Goal: Task Accomplishment & Management: Complete application form

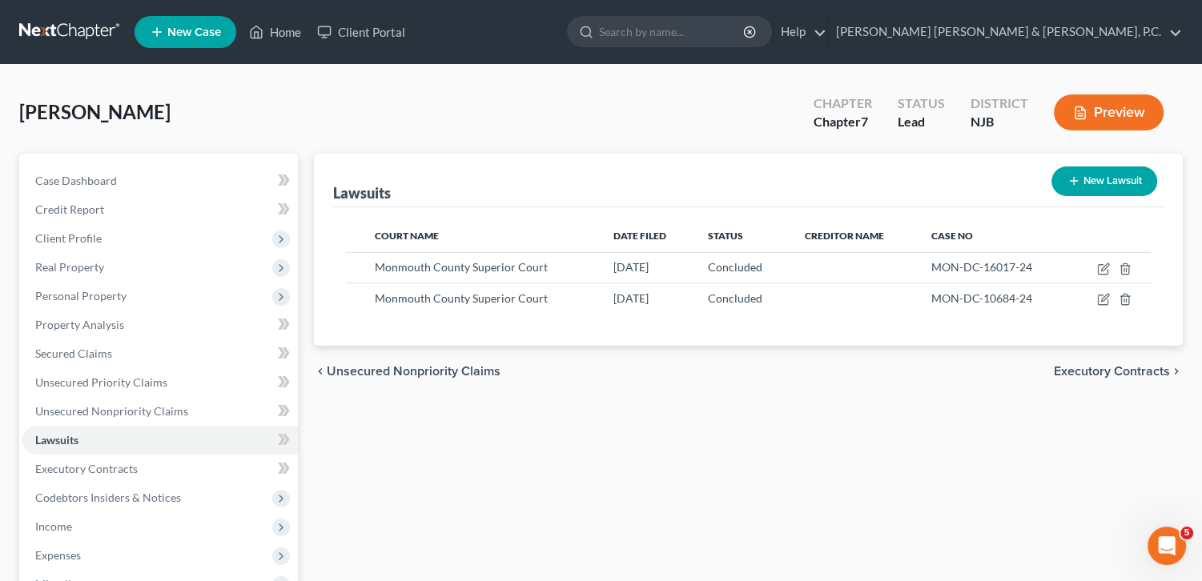
click at [1129, 369] on span "Executory Contracts" at bounding box center [1112, 371] width 116 height 13
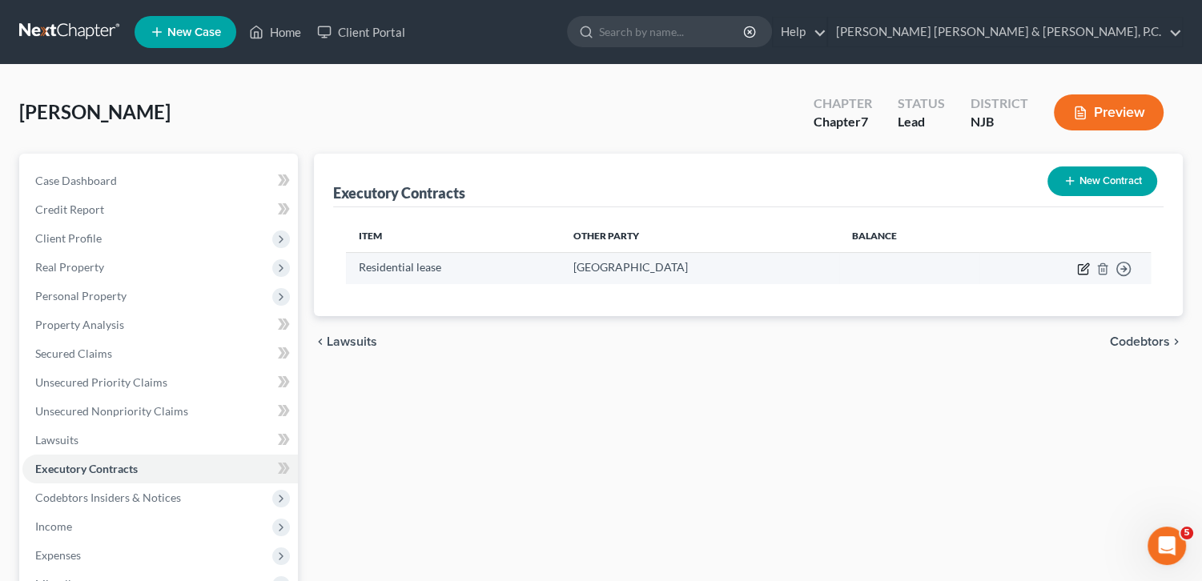
click at [1079, 268] on icon "button" at bounding box center [1083, 269] width 13 height 13
select select "2"
select select "3"
select select "0"
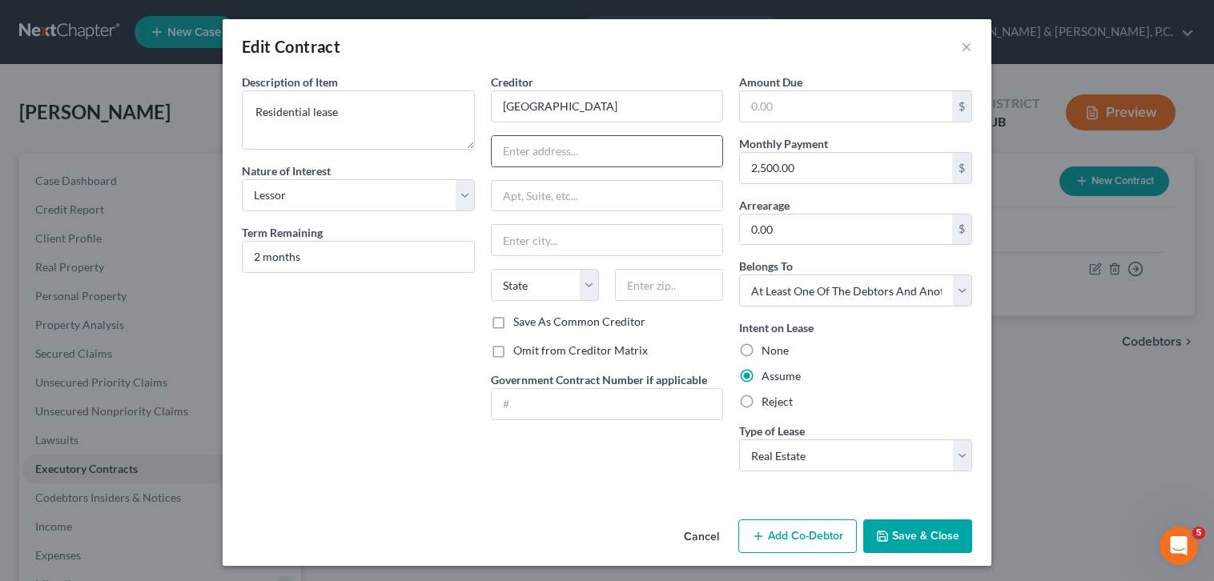
click at [561, 166] on div at bounding box center [607, 151] width 233 height 32
click at [549, 151] on input "text" at bounding box center [607, 151] width 231 height 30
type input "220 Ocean Avenue"
click at [534, 195] on input "text" at bounding box center [607, 196] width 231 height 30
type input "L"
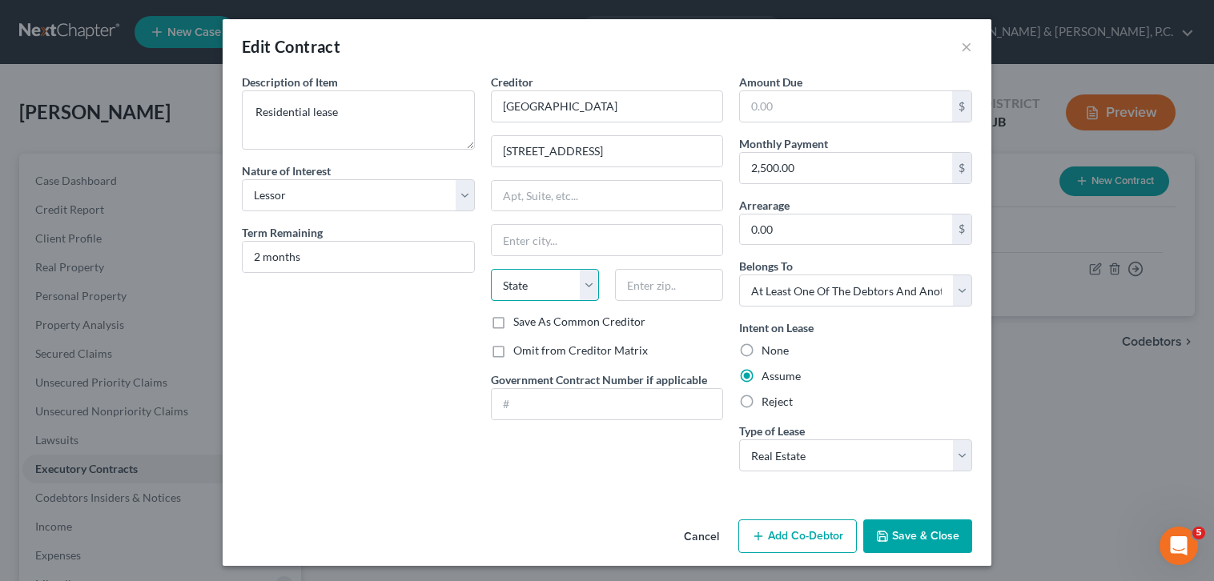
click at [564, 282] on select "State AL AK AR AZ CA CO CT DE DC FL GA GU HI ID IL IN IA KS KY LA ME MD MA MI M…" at bounding box center [545, 285] width 108 height 32
select select "33"
click at [491, 269] on select "State AL AK AR AZ CA CO CT DE DC FL GA GU HI ID IL IN IA KS KY LA ME MD MA MI M…" at bounding box center [545, 285] width 108 height 32
click at [634, 284] on input "text" at bounding box center [669, 285] width 108 height 32
type input "07760"
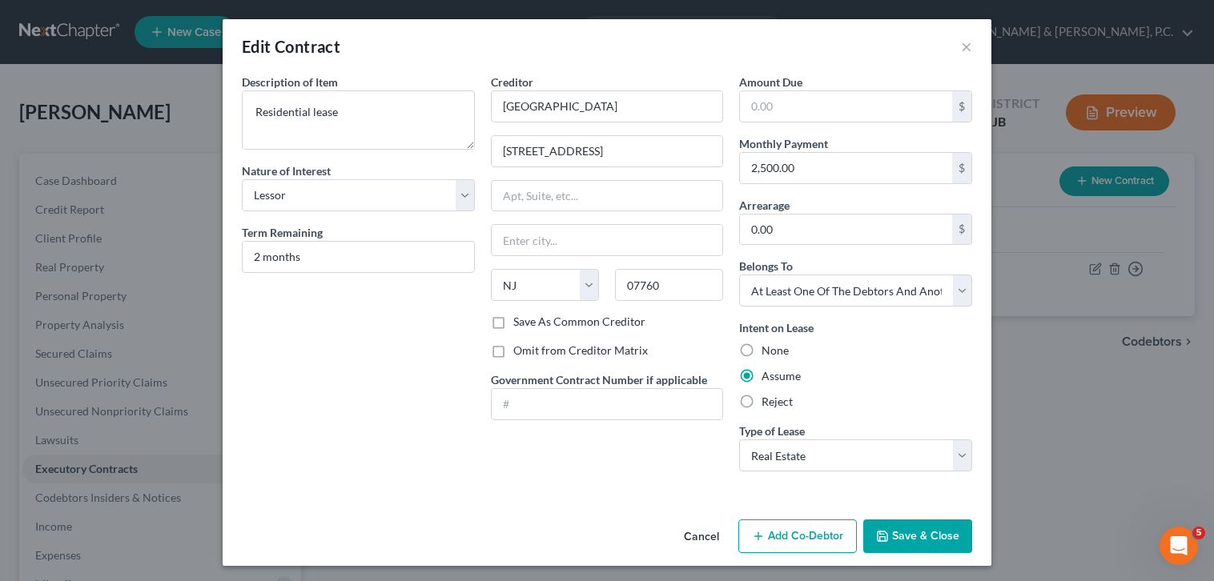
type input "Rumson"
drag, startPoint x: 340, startPoint y: 272, endPoint x: 332, endPoint y: 263, distance: 11.4
click at [332, 263] on div "Description of non-residential real property * Description of Item * Residentia…" at bounding box center [358, 279] width 249 height 411
click at [332, 263] on input "2 months" at bounding box center [358, 257] width 231 height 30
type input "2 months but will be renewing"
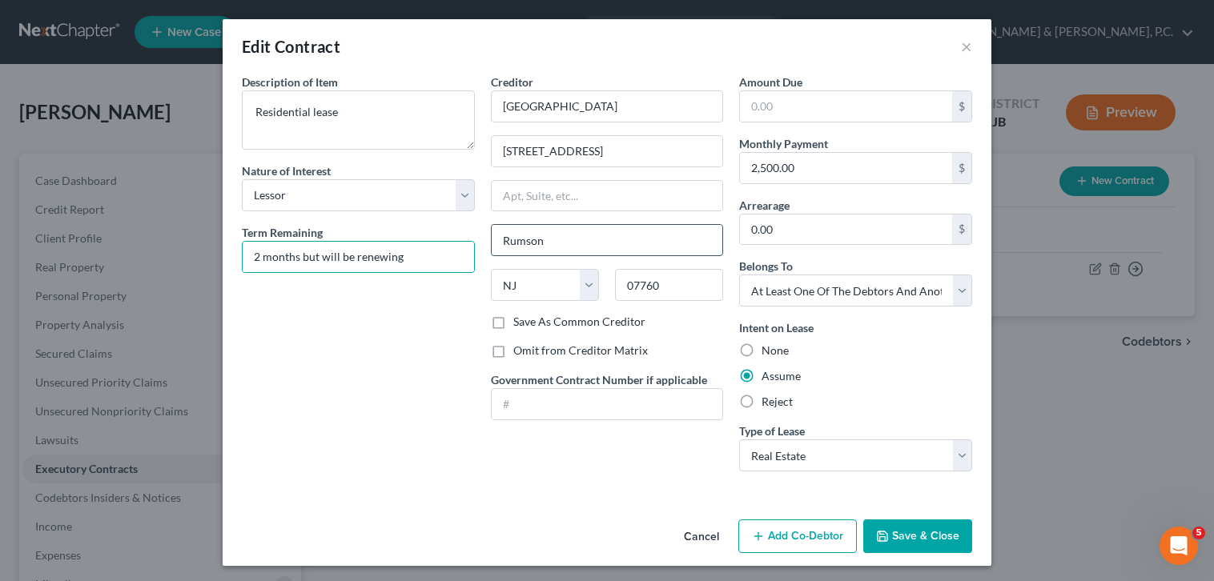
click at [585, 246] on input "Rumson" at bounding box center [607, 240] width 231 height 30
click at [679, 282] on input "07760" at bounding box center [669, 285] width 108 height 32
type input "07740"
type input "Long Branch"
click at [669, 235] on input "Long Branch" at bounding box center [607, 240] width 231 height 30
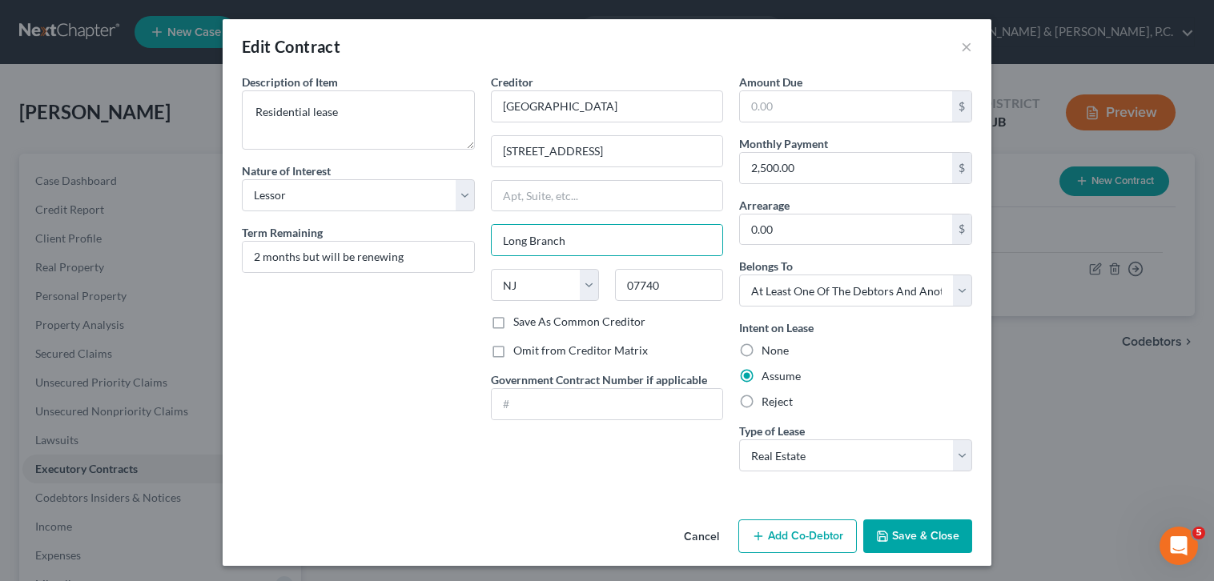
click at [888, 544] on button "Save & Close" at bounding box center [917, 537] width 109 height 34
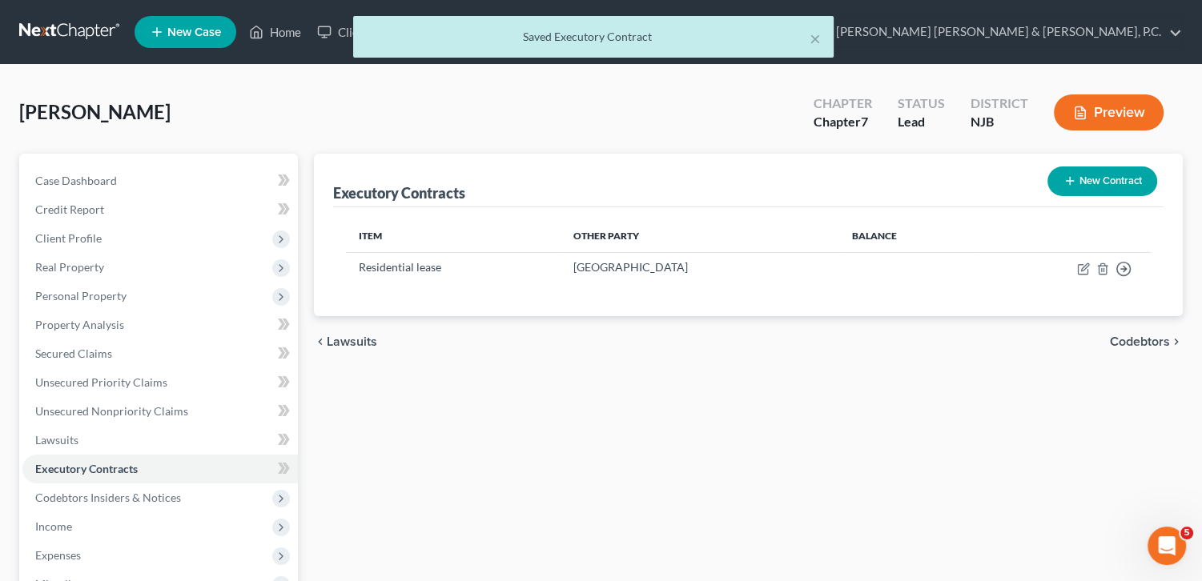
click at [1149, 339] on span "Codebtors" at bounding box center [1140, 342] width 60 height 13
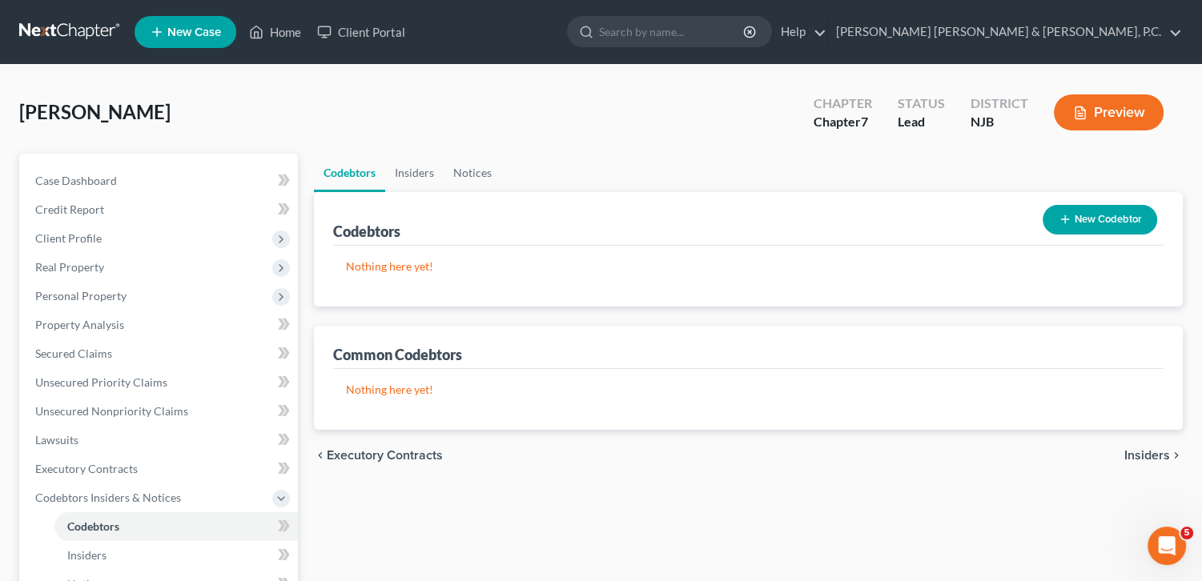
click at [1131, 451] on span "Insiders" at bounding box center [1147, 455] width 46 height 13
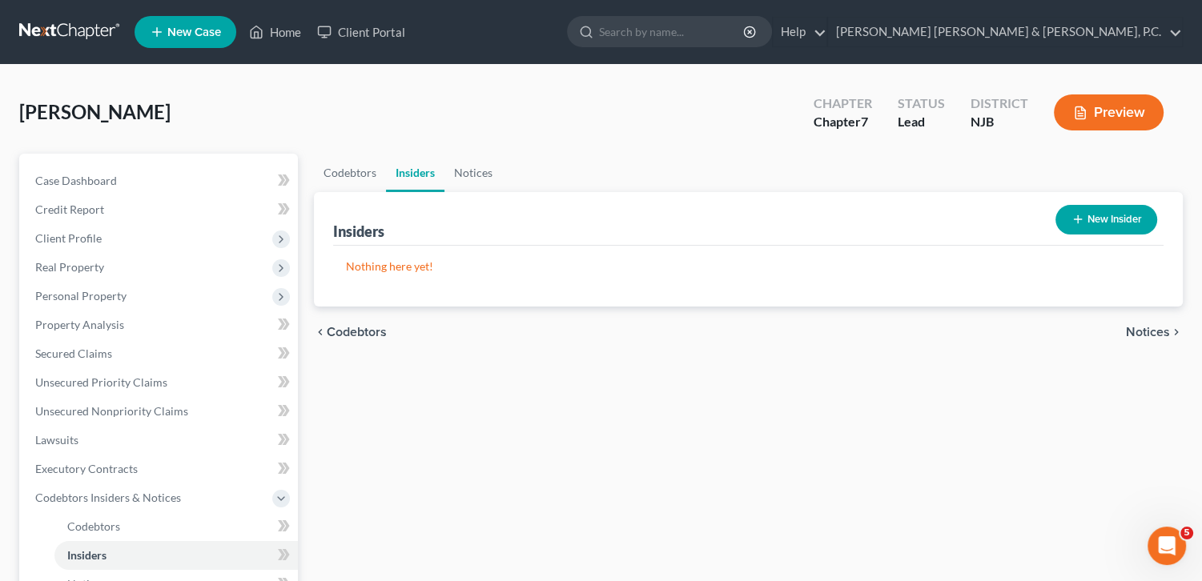
click at [1153, 326] on span "Notices" at bounding box center [1148, 332] width 44 height 13
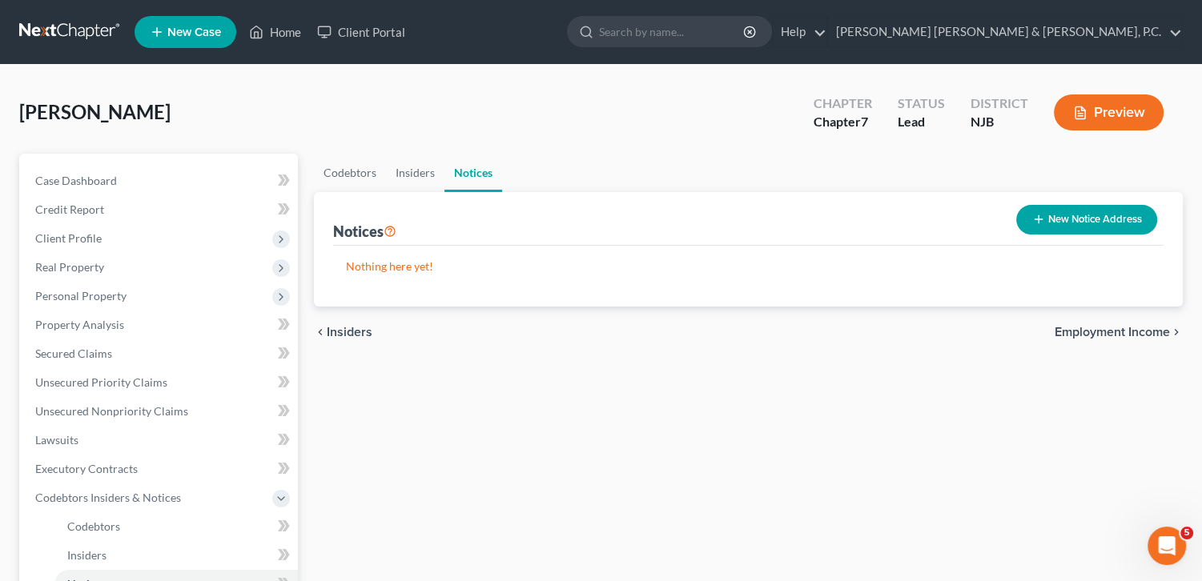
click at [1102, 218] on button "New Notice Address" at bounding box center [1086, 220] width 141 height 30
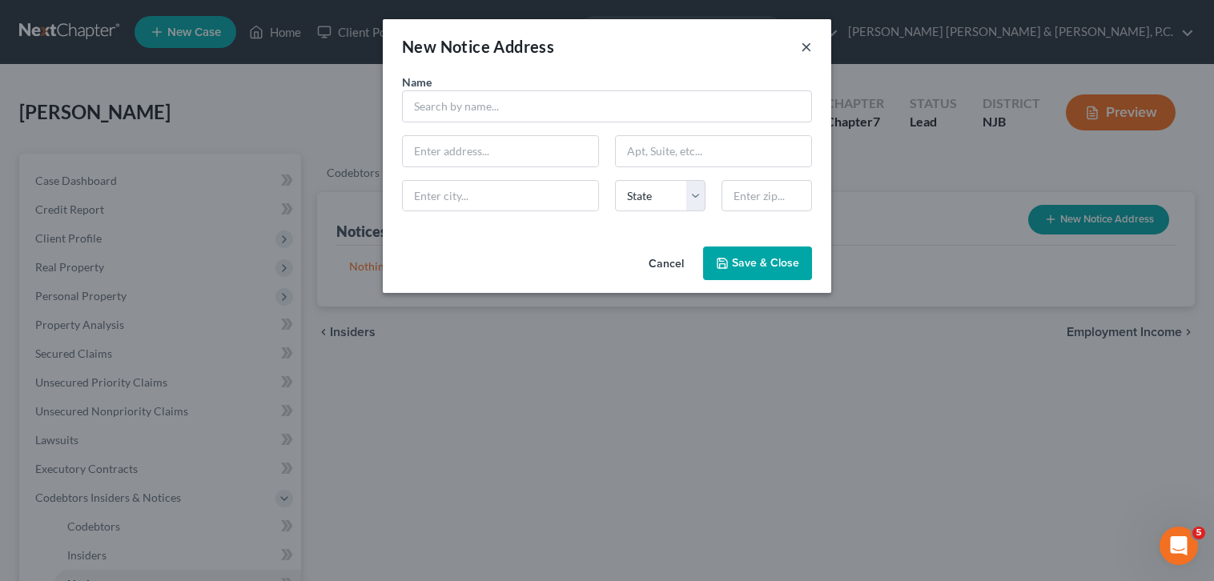
click at [810, 47] on button "×" at bounding box center [806, 46] width 11 height 19
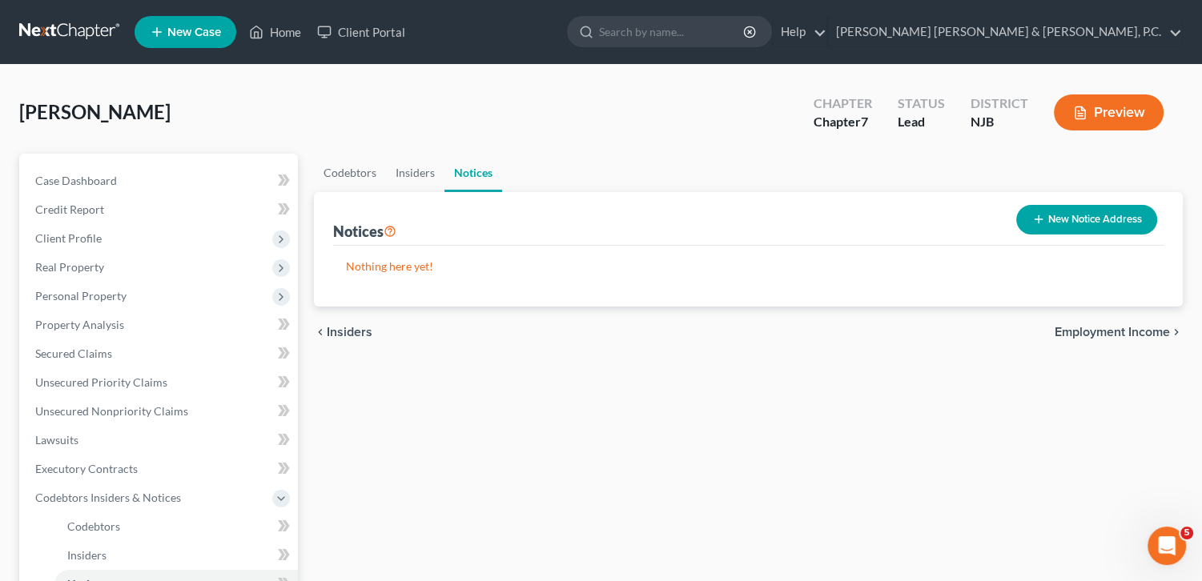
click at [1080, 330] on span "Employment Income" at bounding box center [1112, 332] width 115 height 13
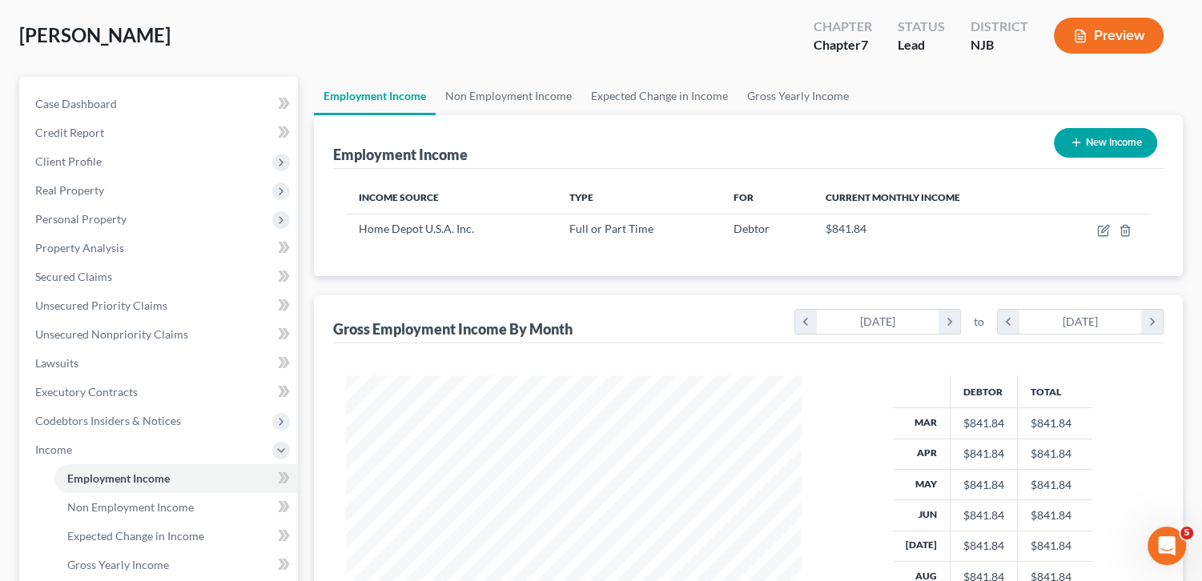
scroll to position [74, 0]
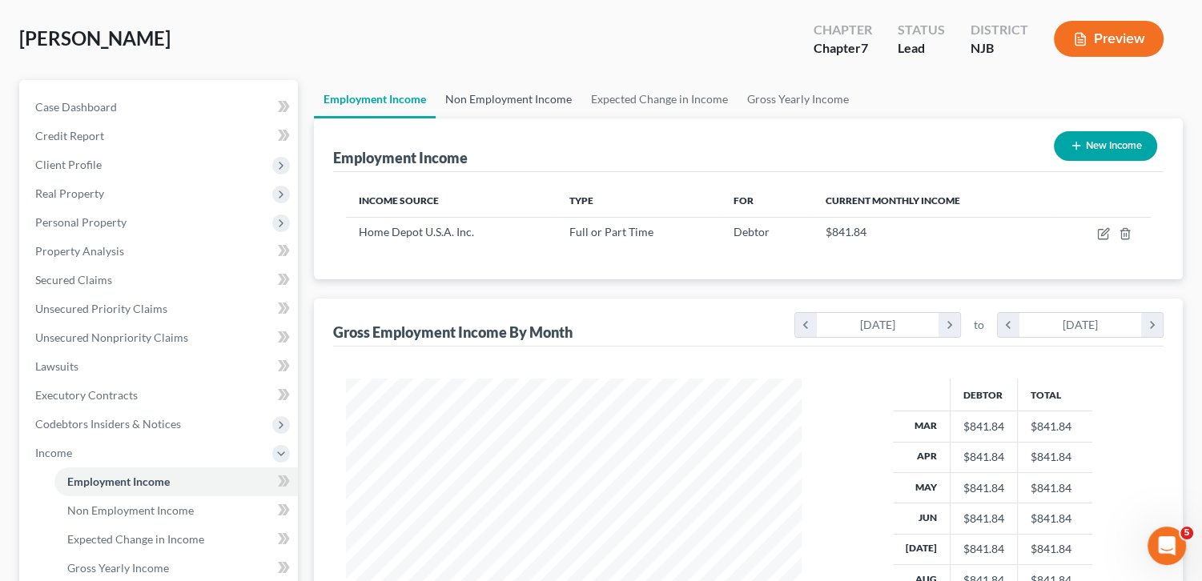
click at [529, 95] on link "Non Employment Income" at bounding box center [509, 99] width 146 height 38
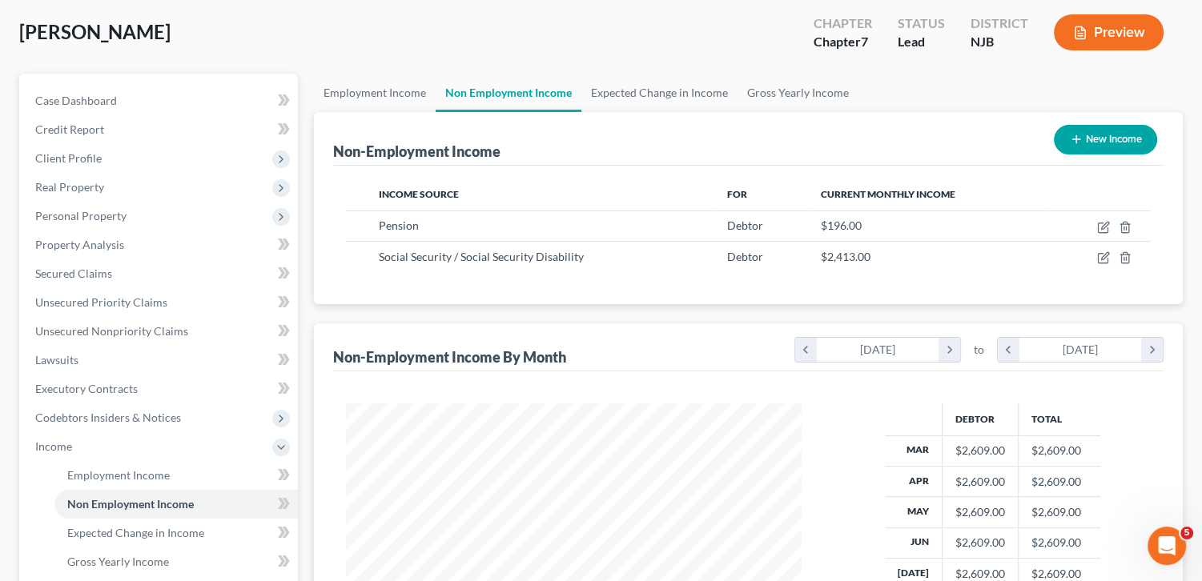
scroll to position [18, 0]
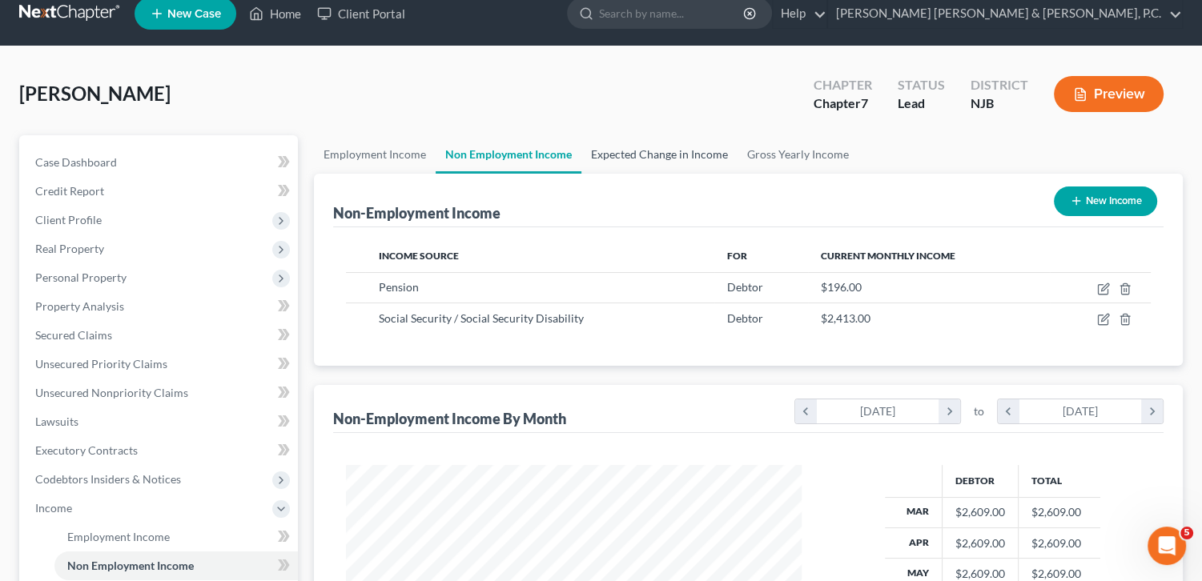
click at [678, 159] on link "Expected Change in Income" at bounding box center [659, 154] width 156 height 38
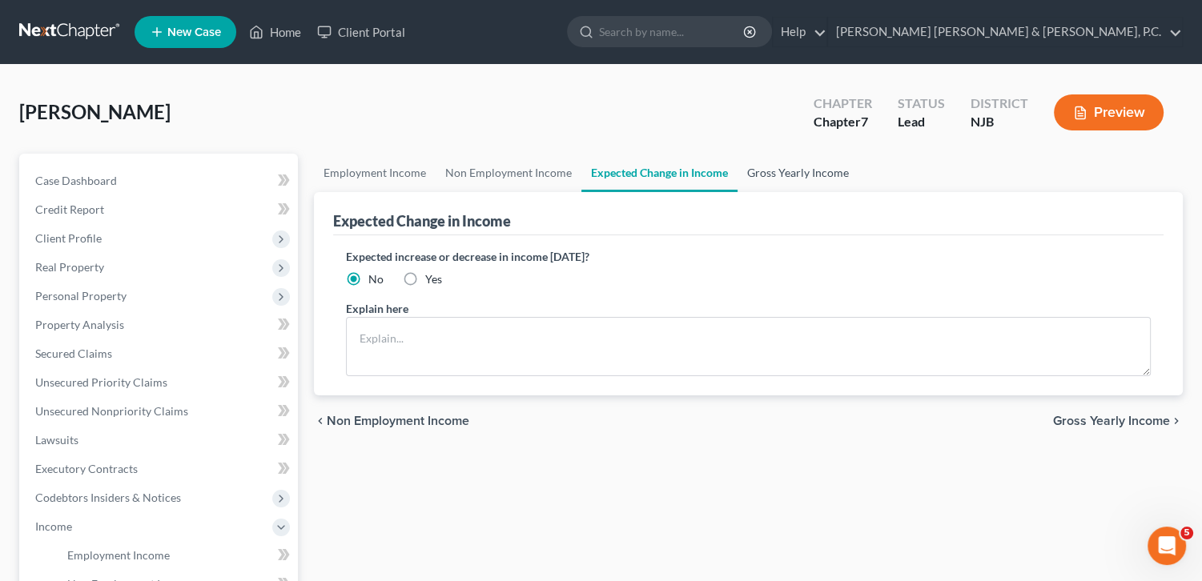
click at [762, 175] on link "Gross Yearly Income" at bounding box center [798, 173] width 121 height 38
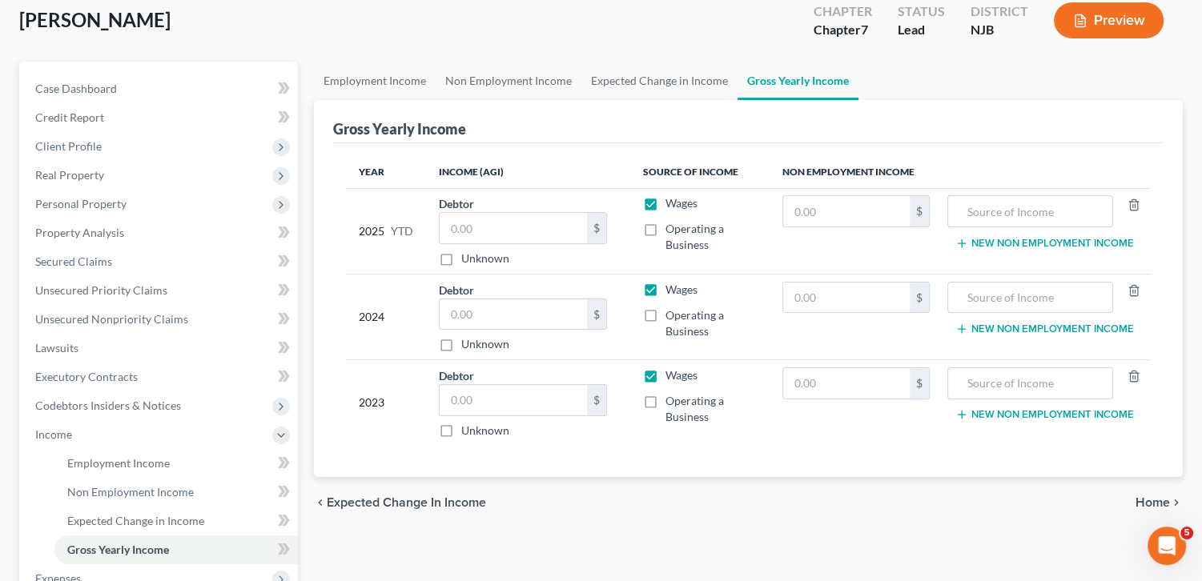
scroll to position [86, 0]
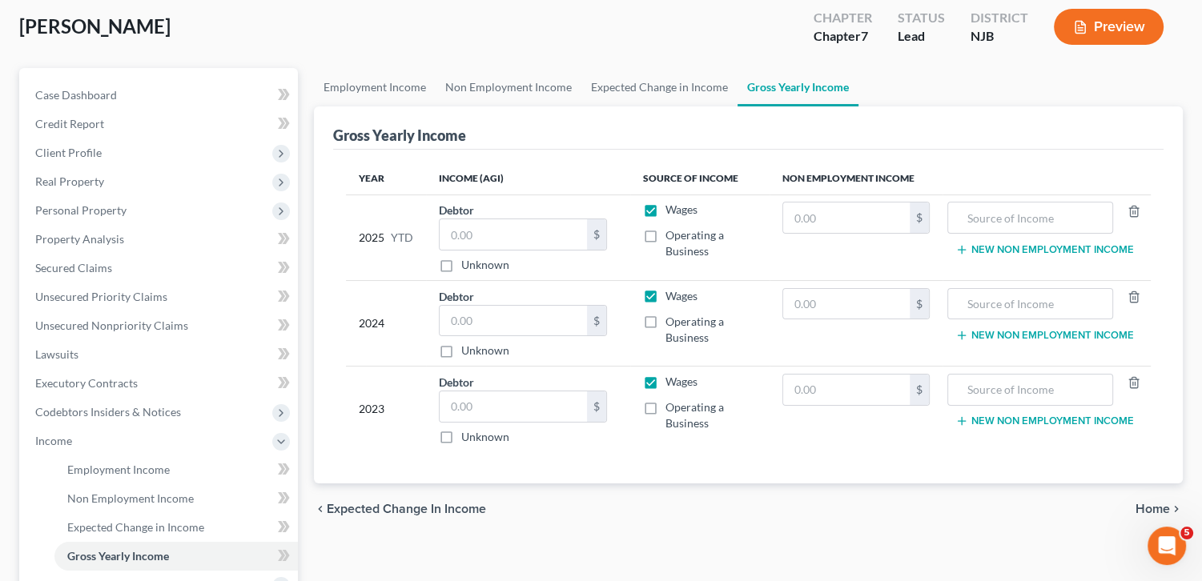
click at [474, 265] on label "Unknown" at bounding box center [485, 265] width 48 height 16
click at [474, 265] on input "Unknown" at bounding box center [473, 262] width 10 height 10
checkbox input "true"
type input "0.00"
click at [820, 304] on input "text" at bounding box center [846, 304] width 127 height 30
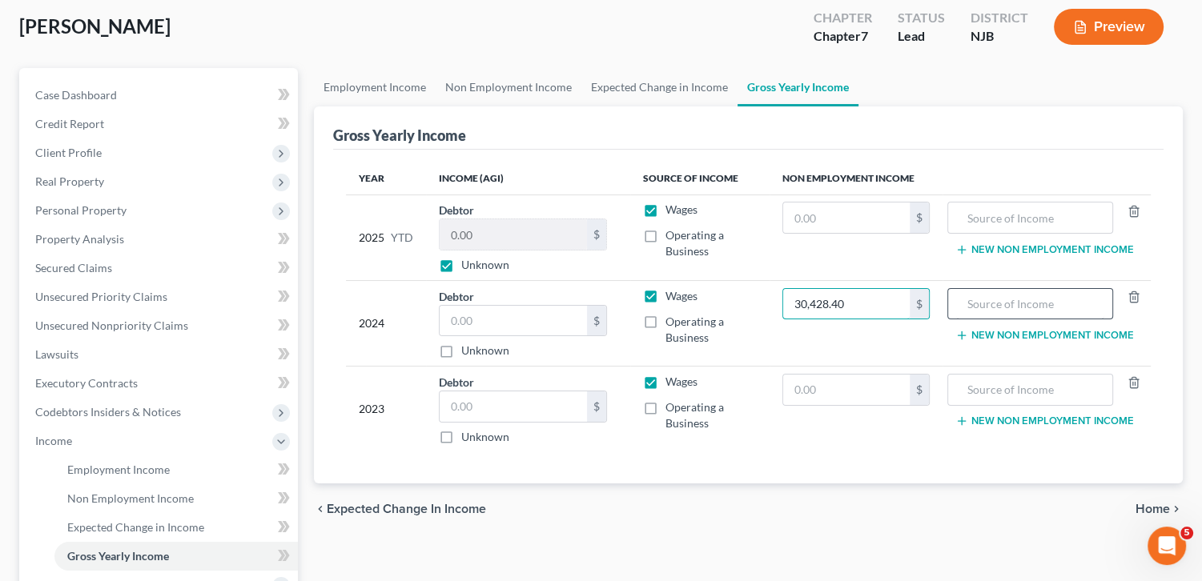
type input "30,428.40"
click at [967, 301] on input "text" at bounding box center [1030, 304] width 148 height 30
type input "Social Security Benefits"
click at [862, 380] on input "text" at bounding box center [846, 390] width 127 height 30
click at [855, 385] on input "1,157." at bounding box center [846, 390] width 127 height 30
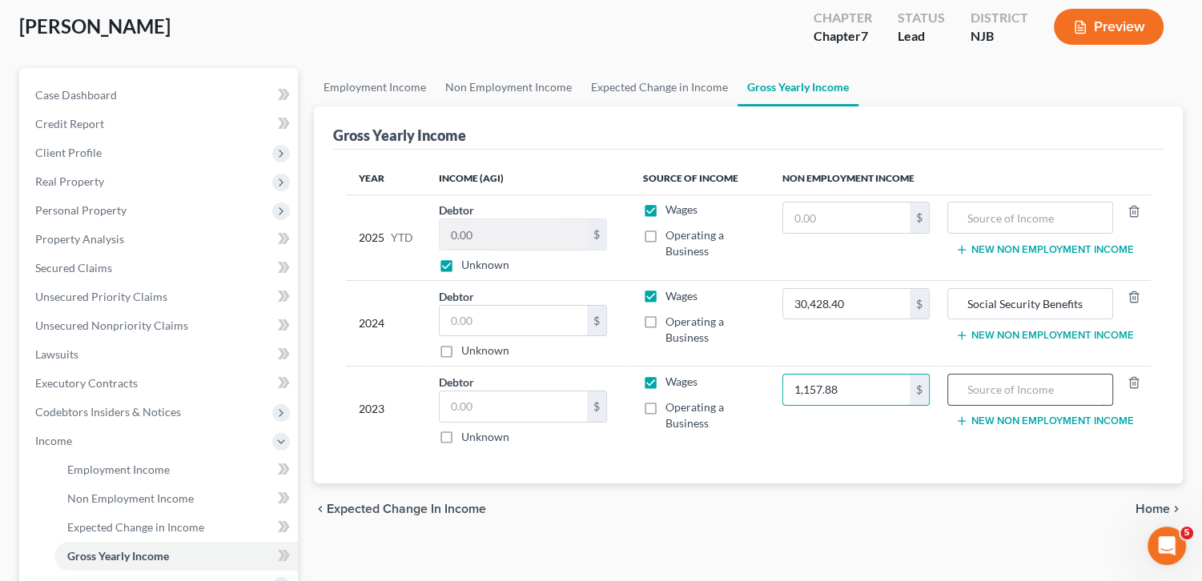
type input "1,157.88"
click at [1039, 388] on input "text" at bounding box center [1030, 390] width 148 height 30
type input "Pension-First State Trust Co."
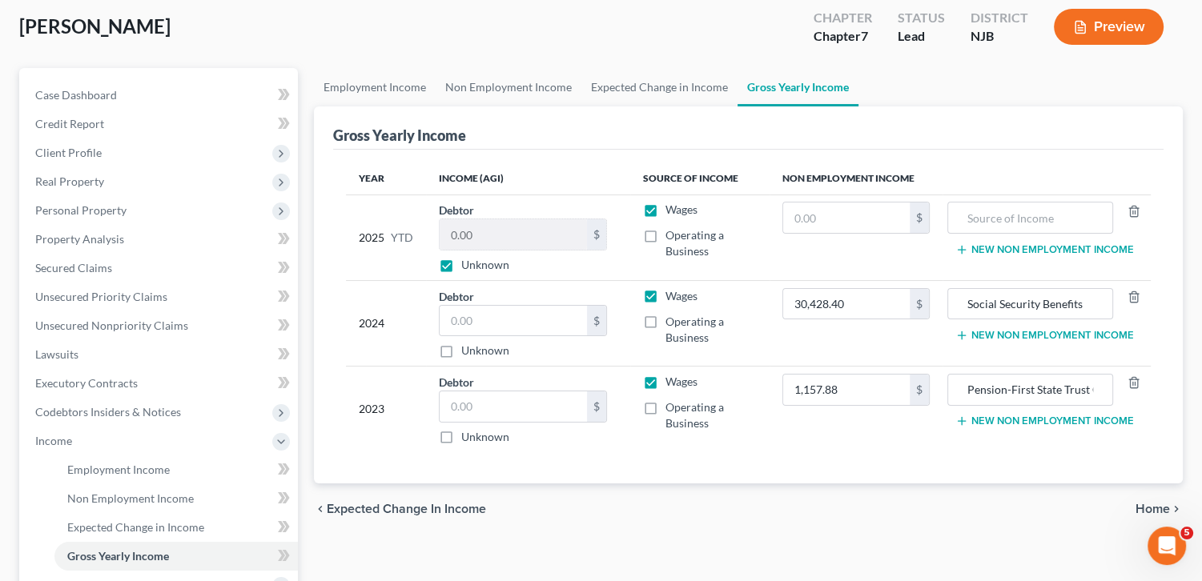
click at [1153, 505] on span "Home" at bounding box center [1153, 509] width 34 height 13
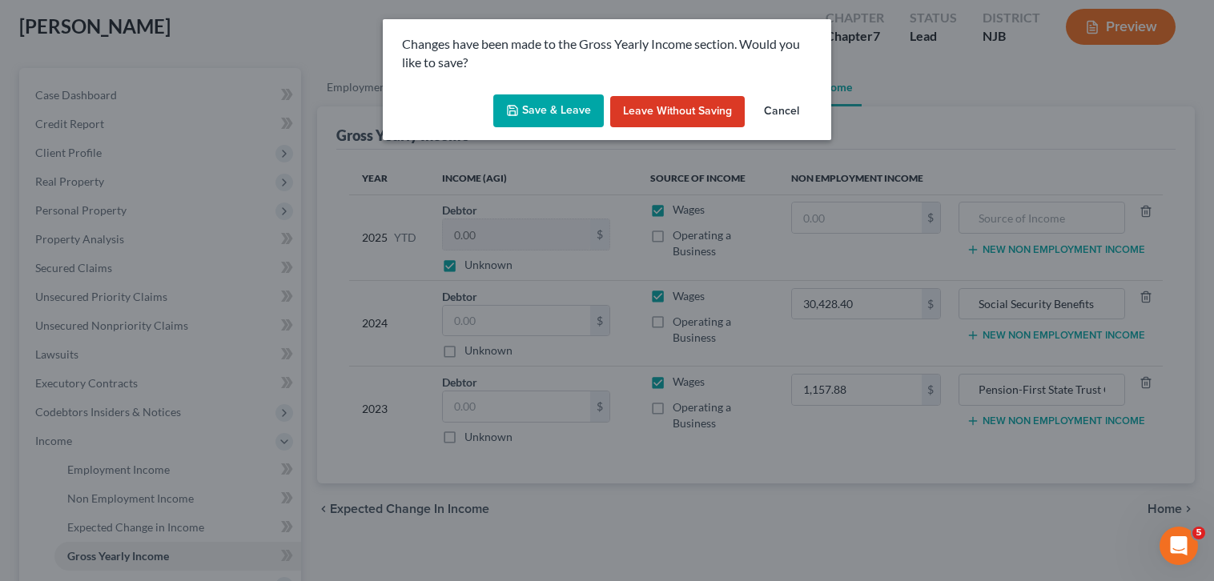
click at [586, 102] on button "Save & Leave" at bounding box center [548, 112] width 111 height 34
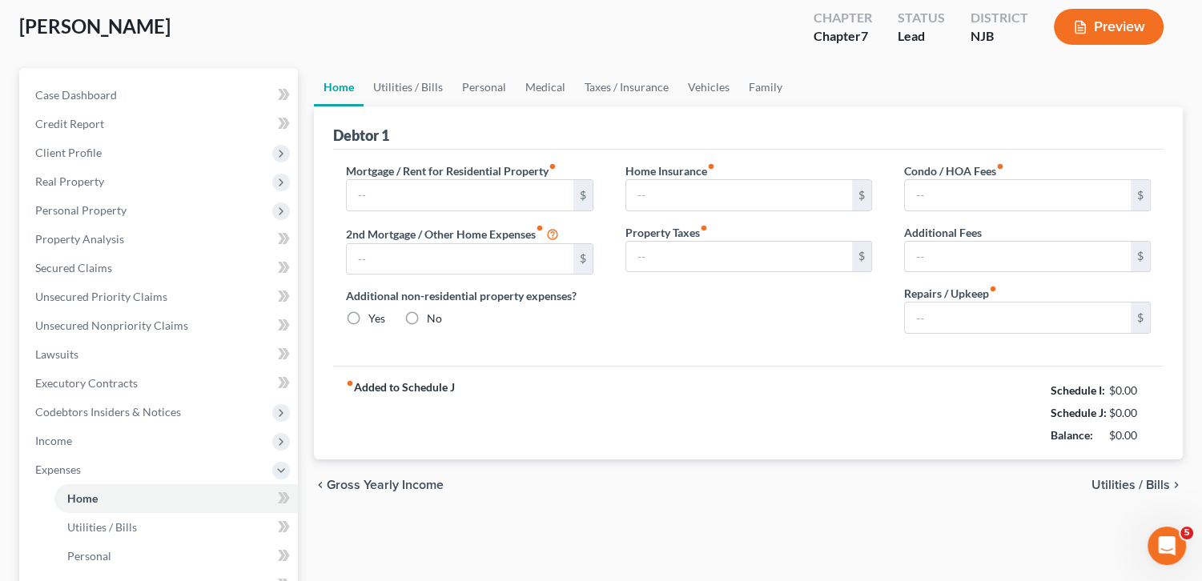
type input "0.00"
radio input "true"
type input "0.00"
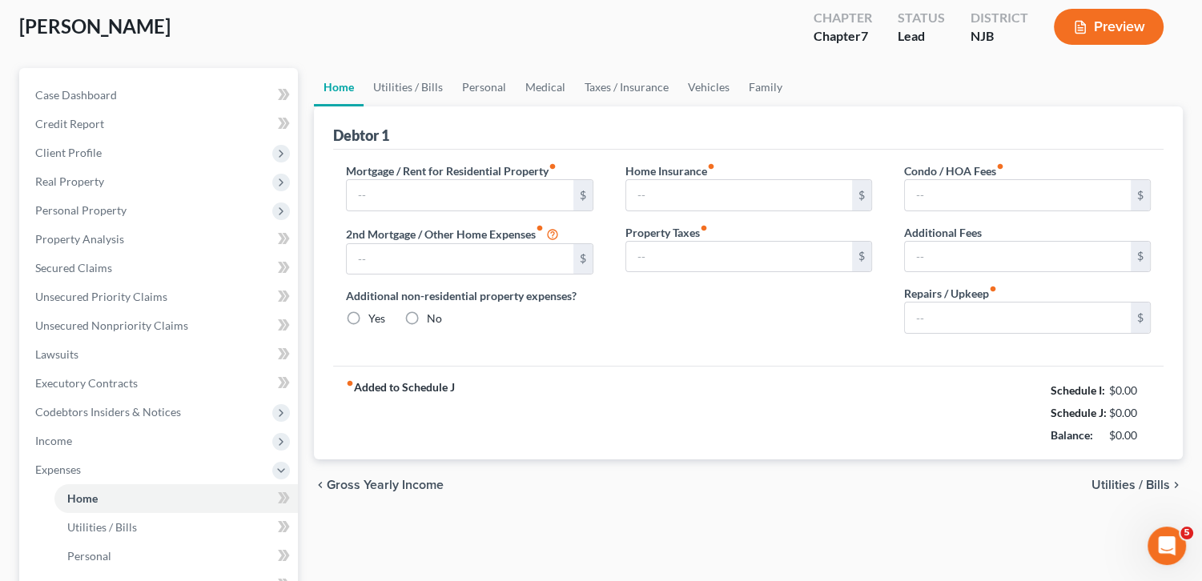
type input "0.00"
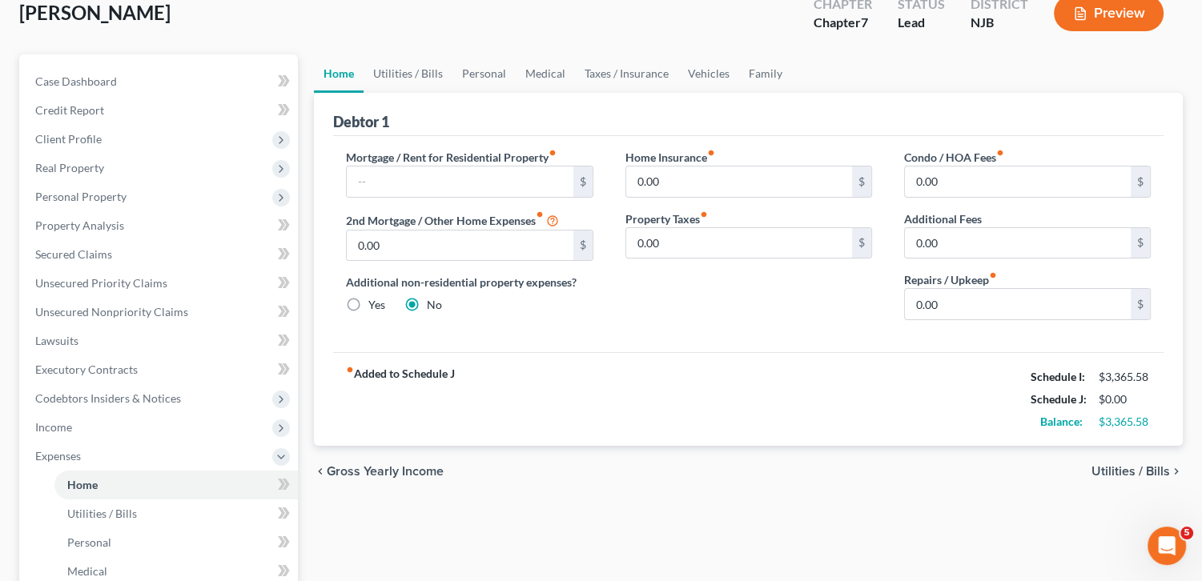
scroll to position [96, 0]
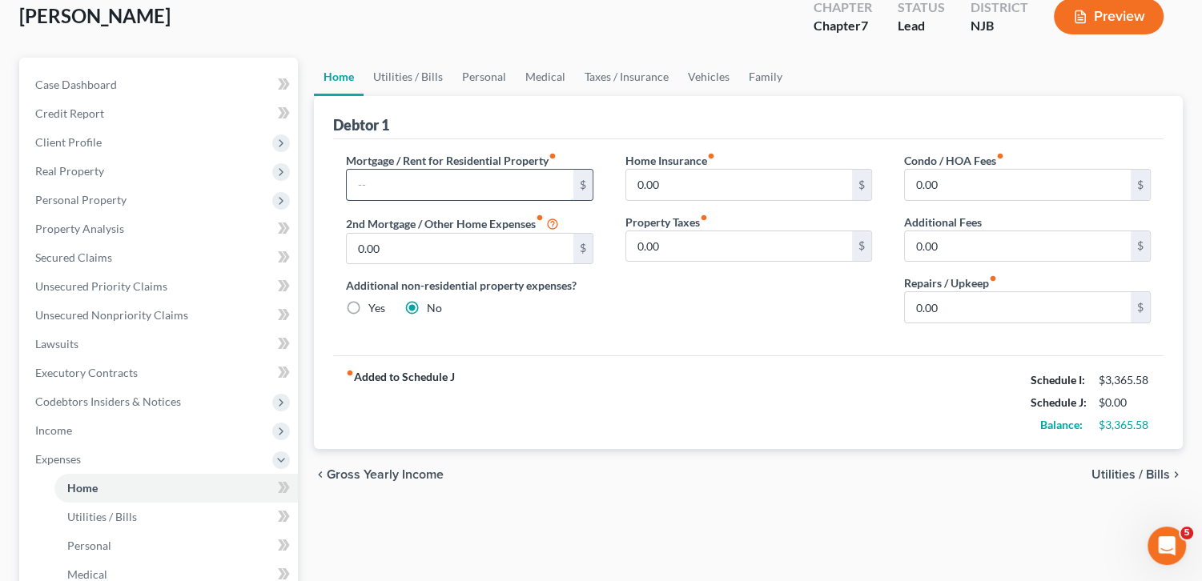
click at [491, 186] on input "text" at bounding box center [460, 185] width 226 height 30
type input "2,585"
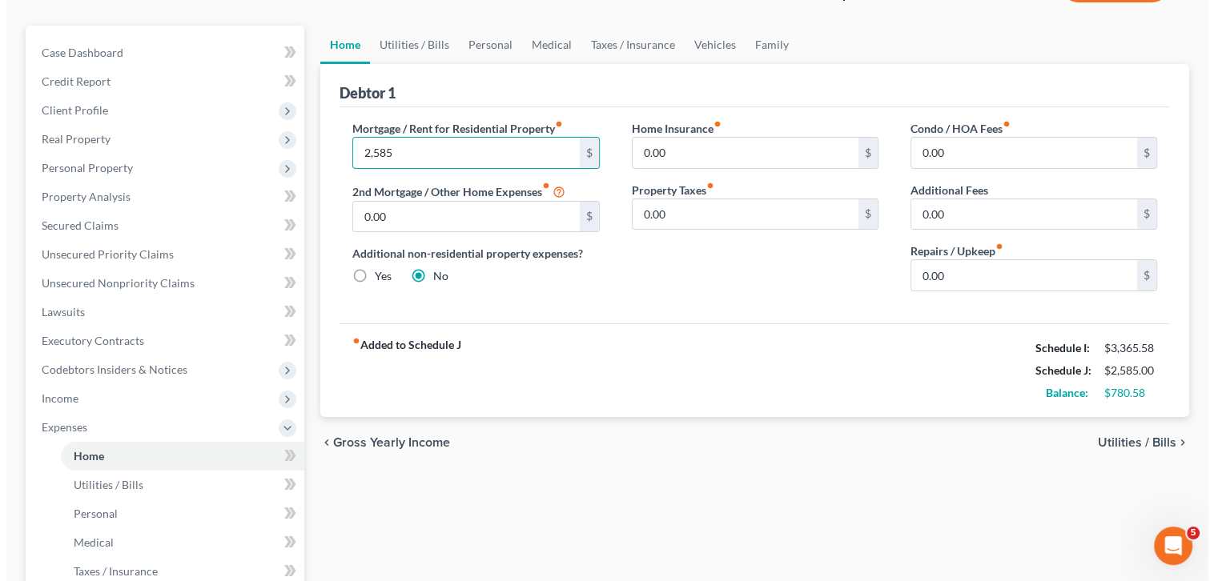
scroll to position [131, 0]
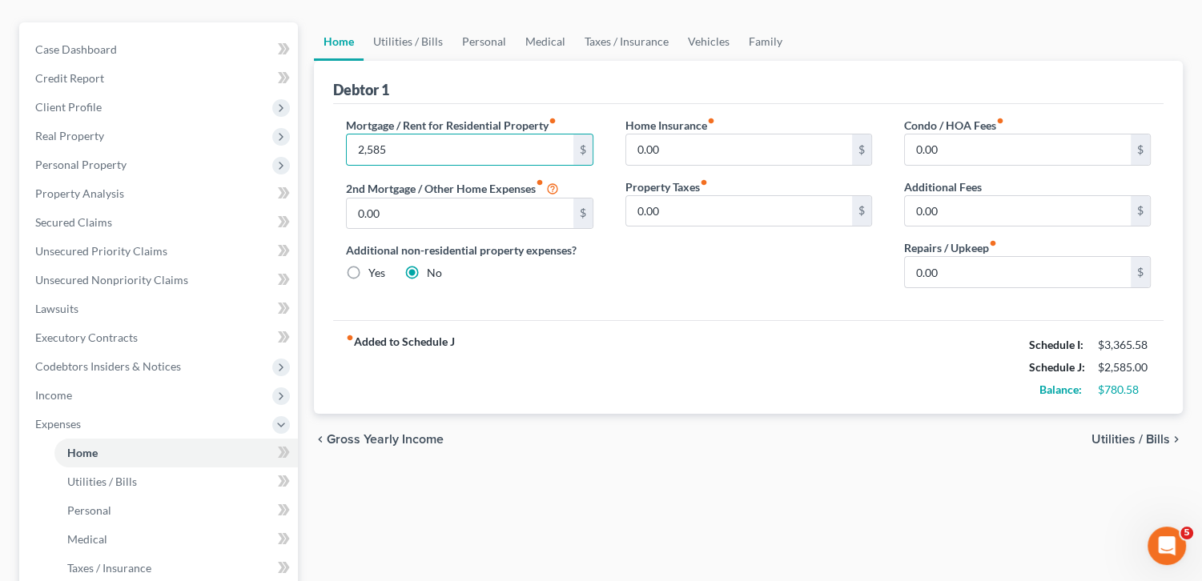
click at [1138, 436] on span "Utilities / Bills" at bounding box center [1131, 439] width 78 height 13
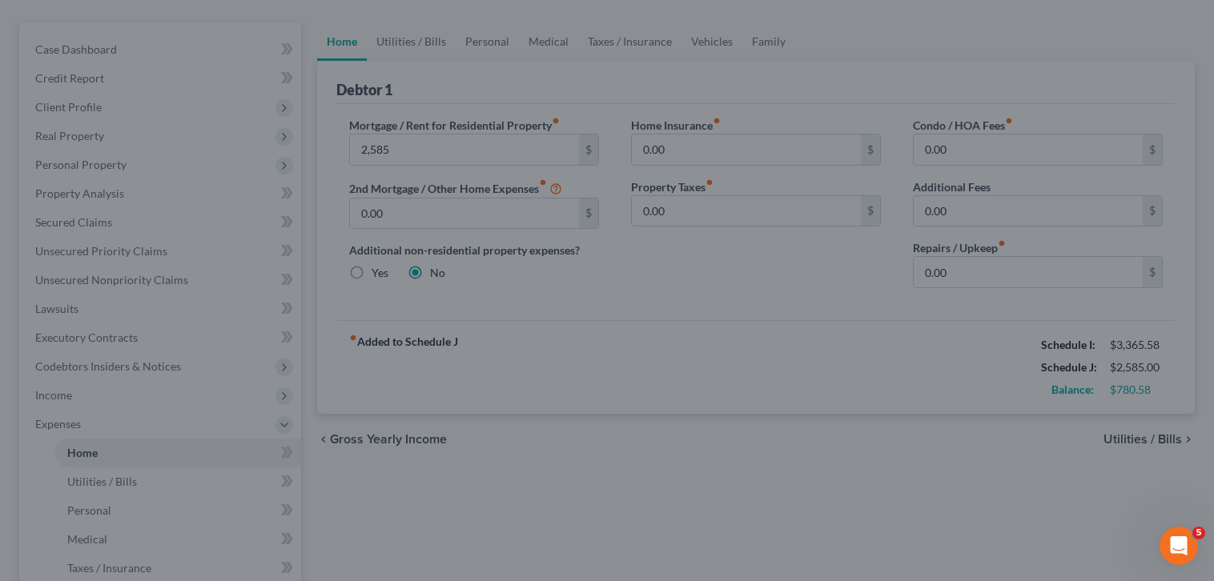
click at [1028, 470] on div at bounding box center [607, 290] width 1214 height 581
click at [1213, 119] on div at bounding box center [607, 290] width 1214 height 581
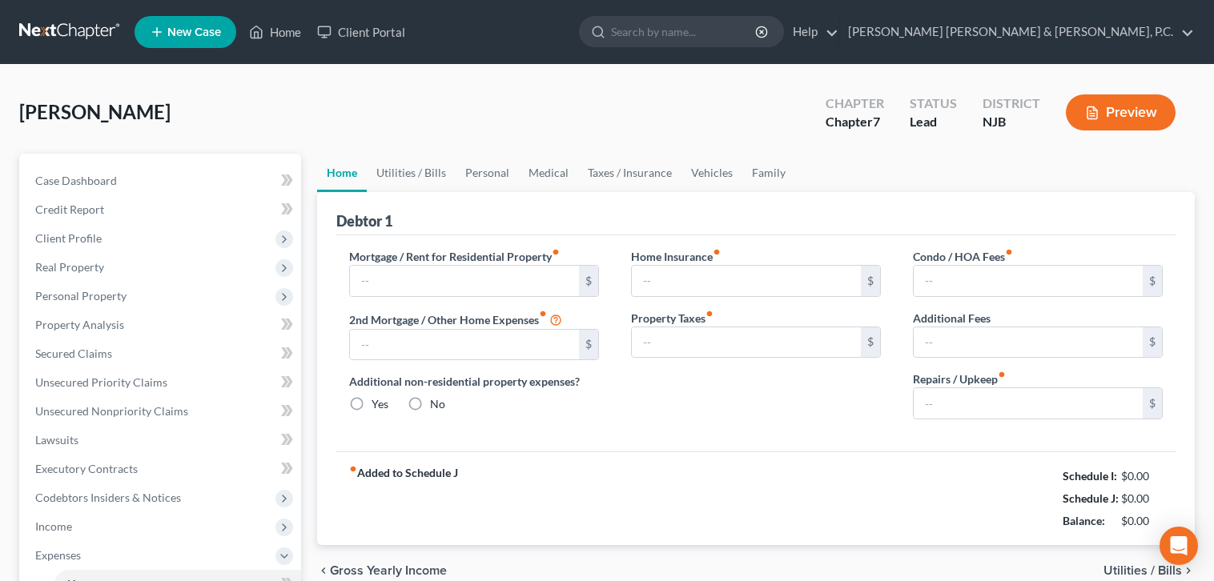
type input "0.00"
radio input "true"
type input "0.00"
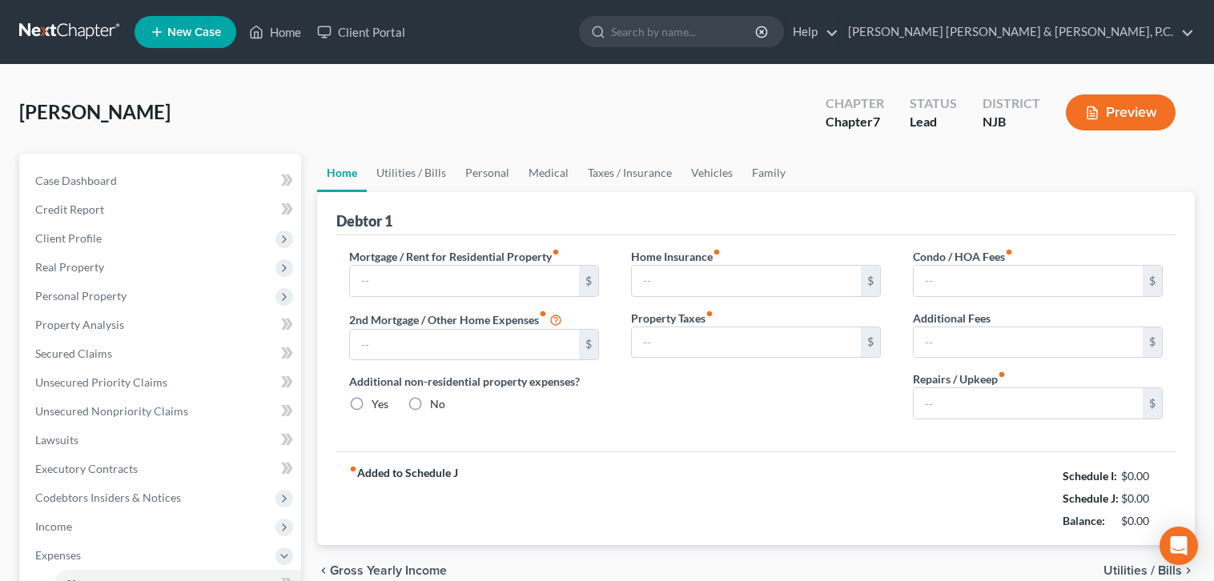
type input "0.00"
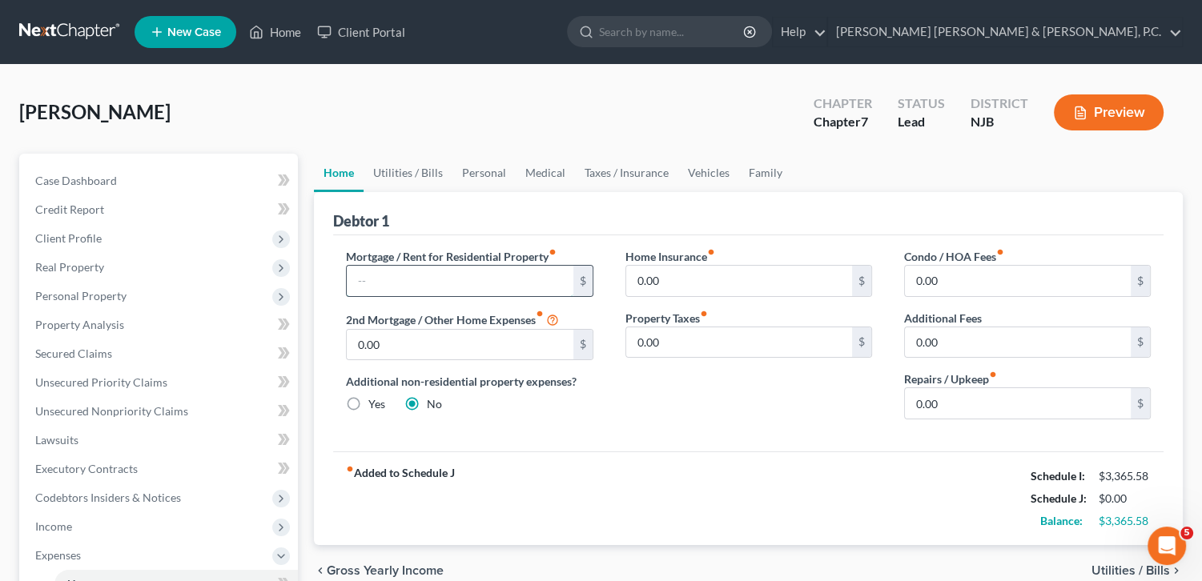
click at [480, 279] on input "text" at bounding box center [460, 281] width 226 height 30
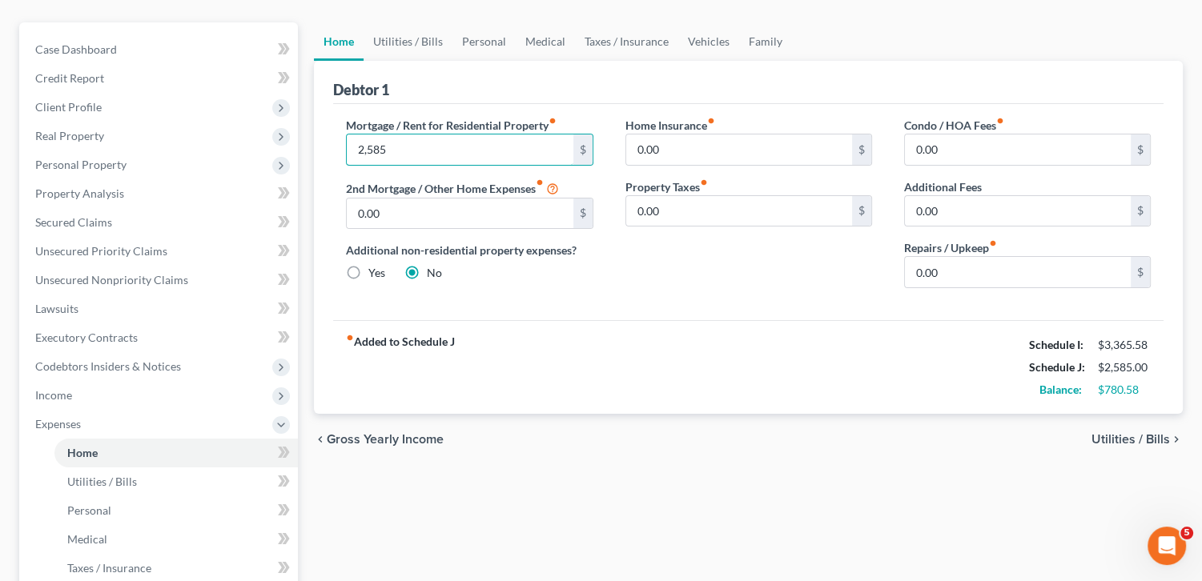
scroll to position [154, 0]
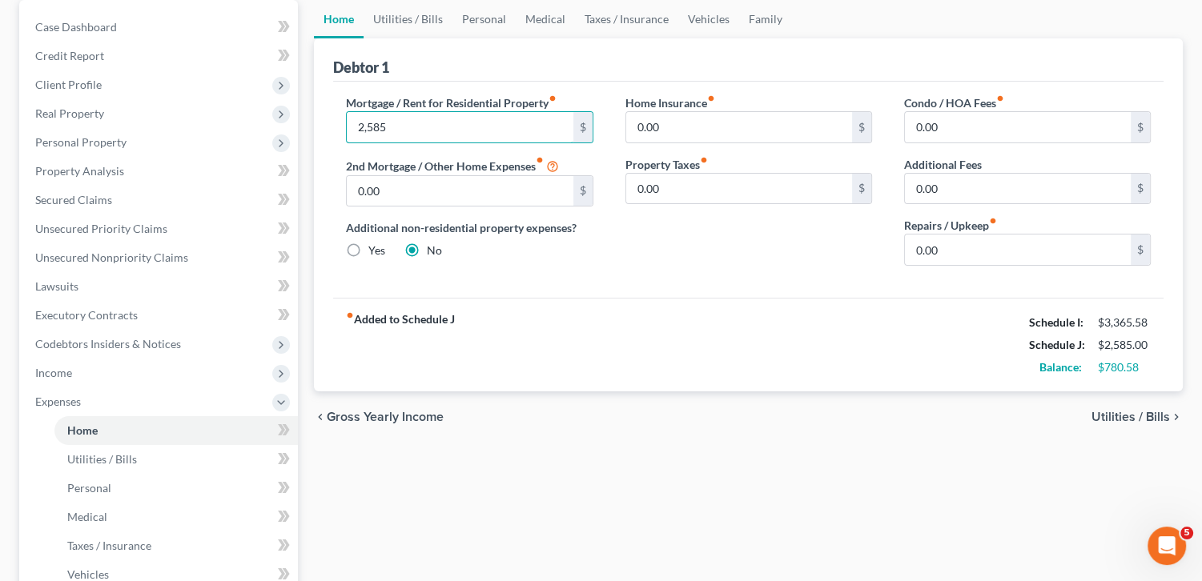
type input "2,585"
click at [1143, 414] on span "Utilities / Bills" at bounding box center [1131, 417] width 78 height 13
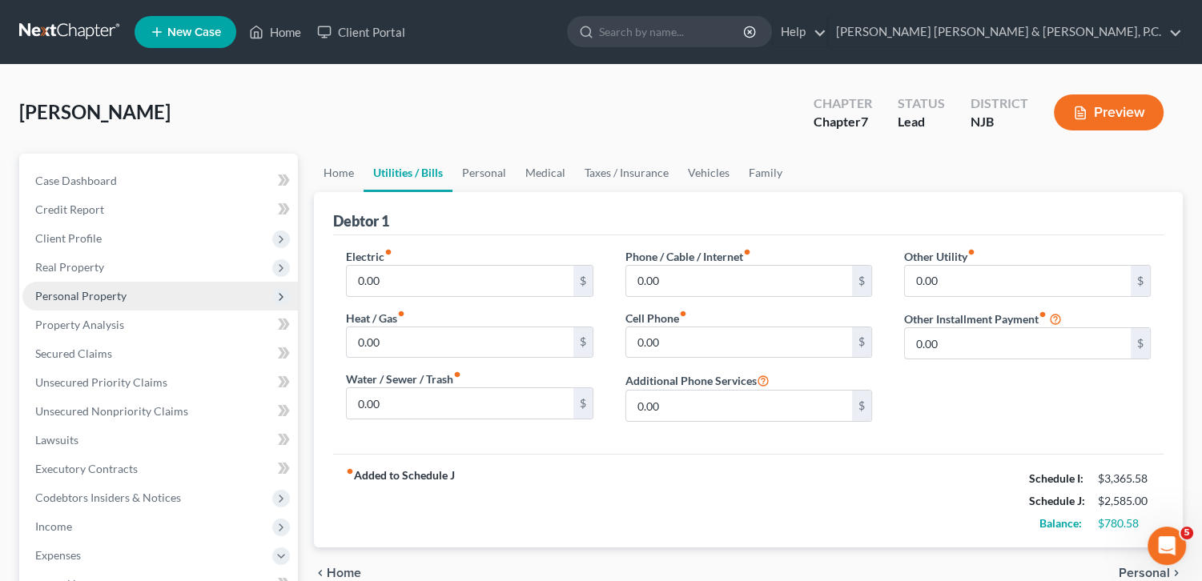
click at [107, 295] on span "Personal Property" at bounding box center [80, 296] width 91 height 14
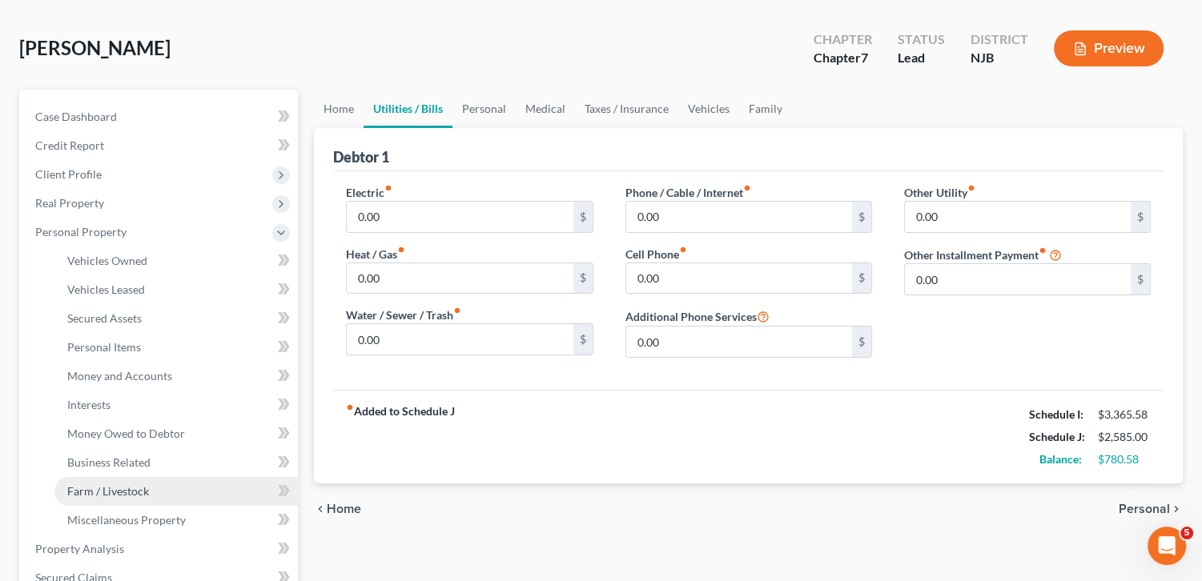
scroll to position [96, 0]
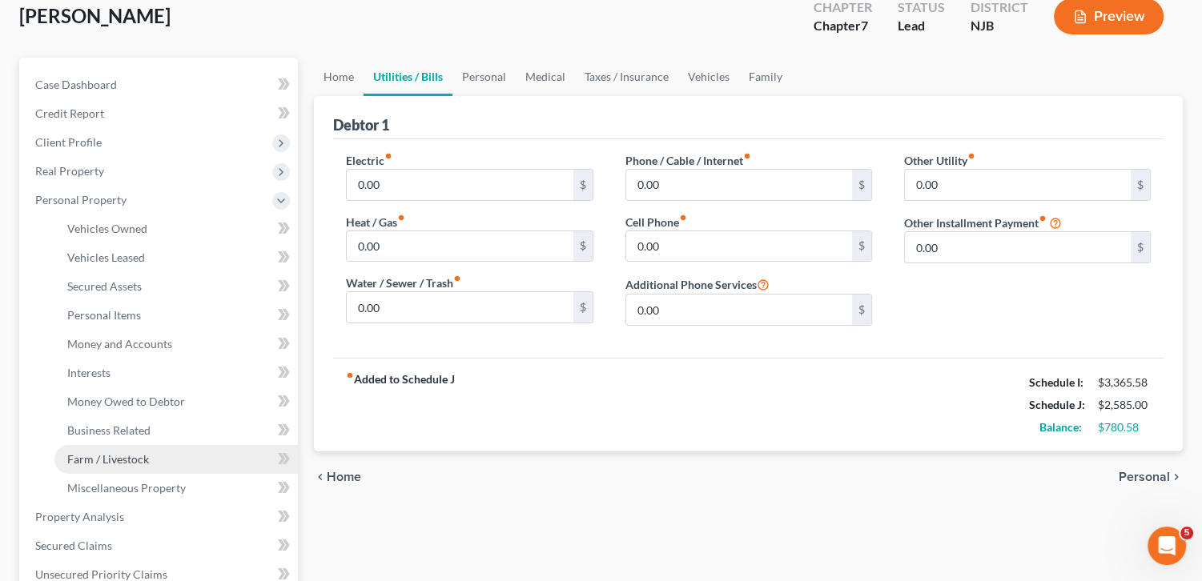
click at [102, 462] on span "Farm / Livestock" at bounding box center [108, 460] width 82 height 14
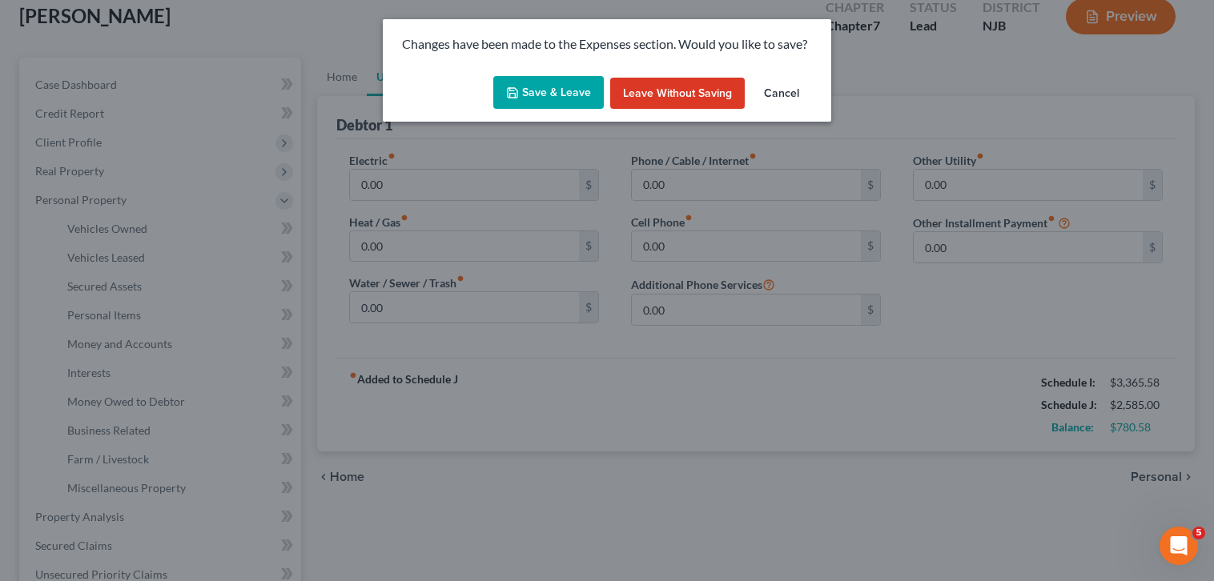
click at [539, 94] on button "Save & Leave" at bounding box center [548, 93] width 111 height 34
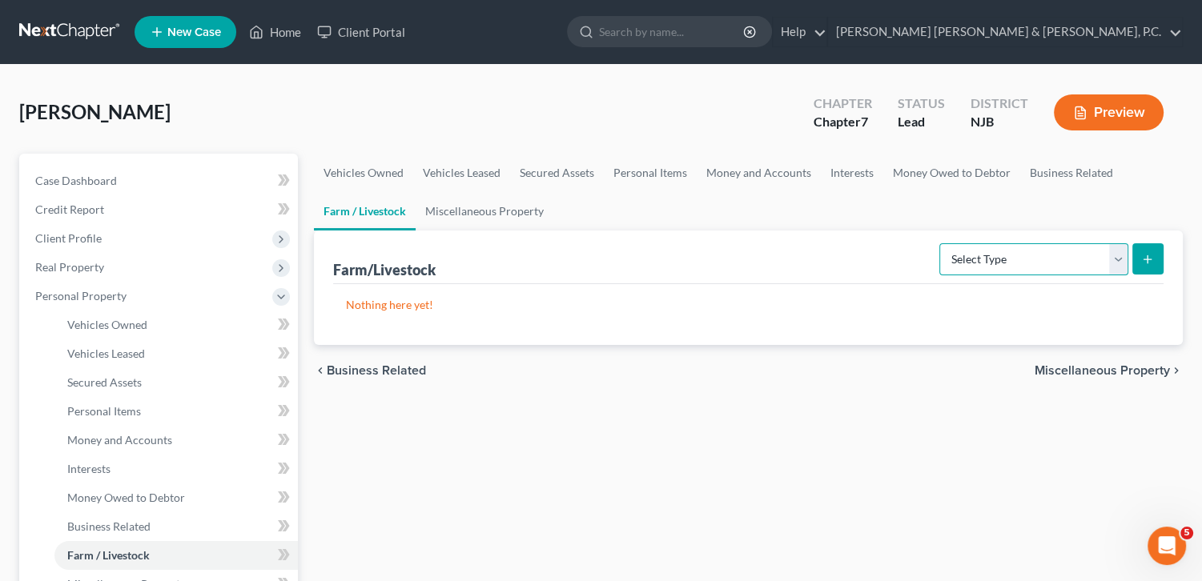
click at [1062, 265] on select "Select Type Animals & Livestock Crops: Growing or Harvested Farming Equipment F…" at bounding box center [1033, 259] width 189 height 32
select select "animals"
click at [942, 243] on select "Select Type Animals & Livestock Crops: Growing or Harvested Farming Equipment F…" at bounding box center [1033, 259] width 189 height 32
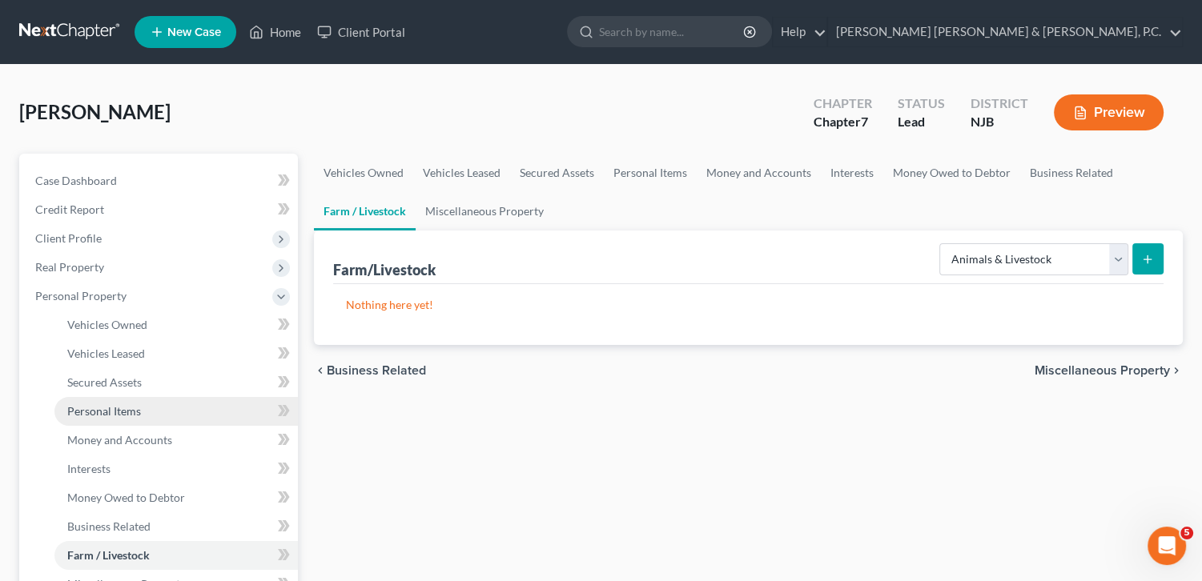
click at [125, 400] on link "Personal Items" at bounding box center [175, 411] width 243 height 29
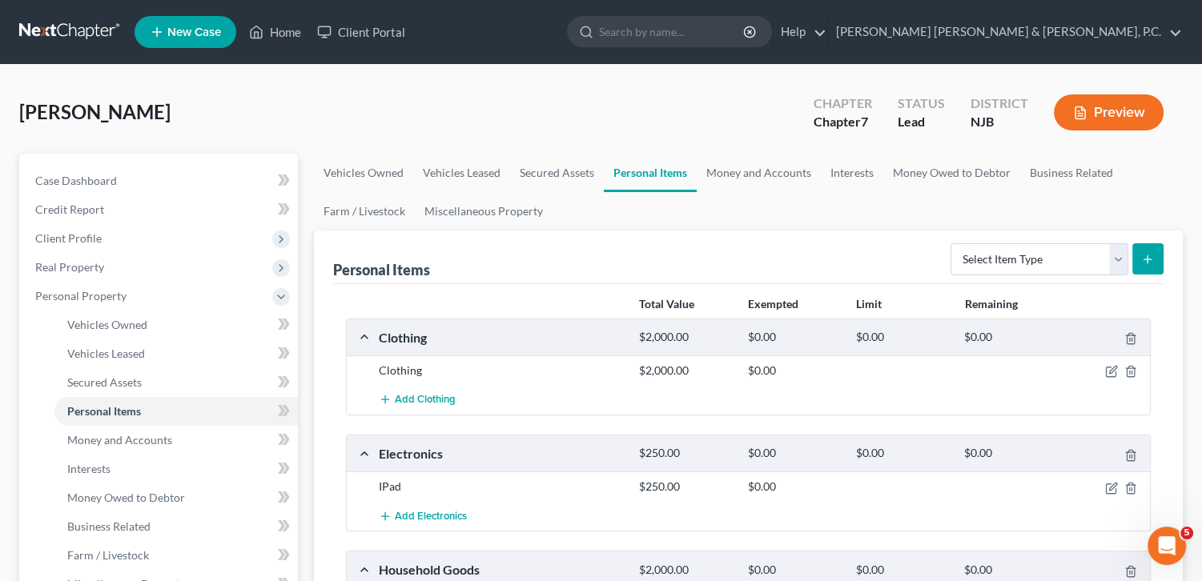
click at [666, 330] on div "$2,000.00" at bounding box center [685, 337] width 108 height 15
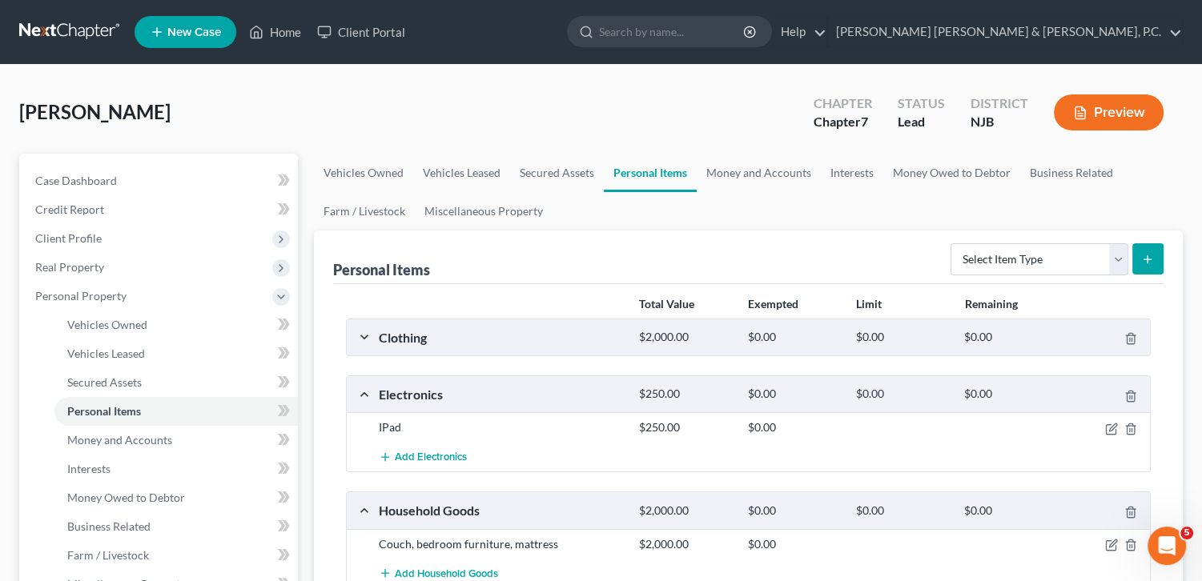
click at [673, 337] on div "$2,000.00" at bounding box center [685, 337] width 108 height 15
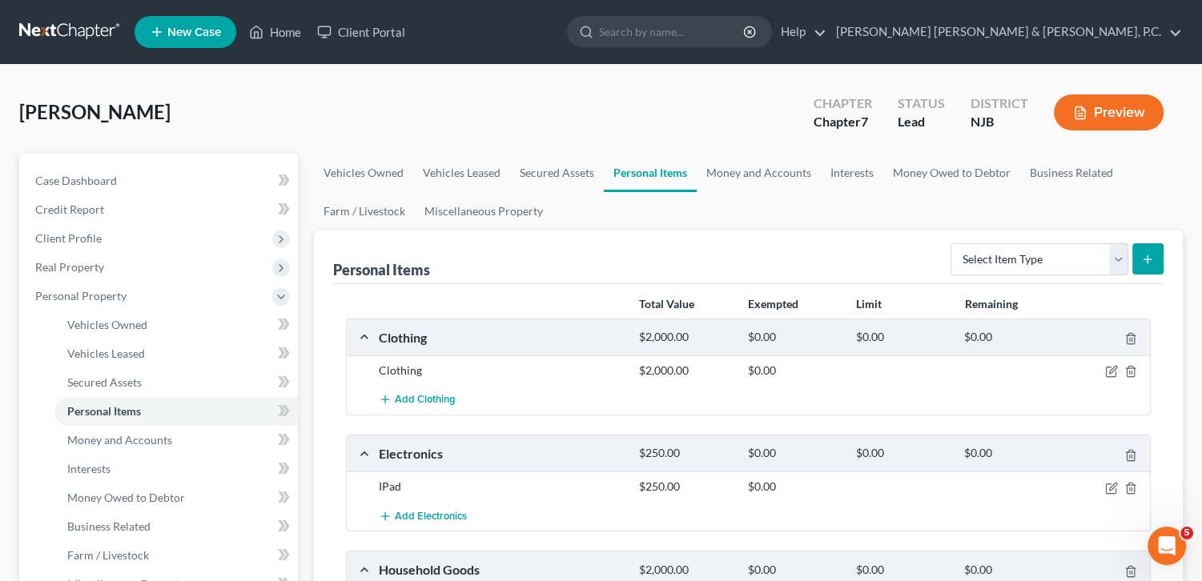
click at [673, 337] on div "$2,000.00" at bounding box center [685, 337] width 108 height 15
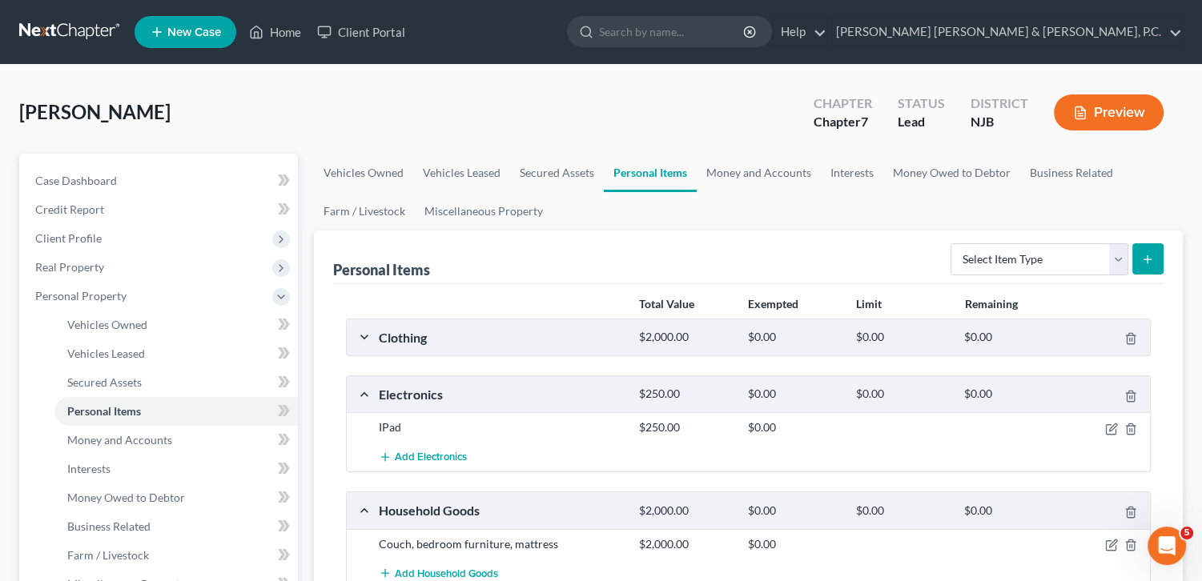
click at [1012, 343] on div "$0.00" at bounding box center [1010, 337] width 108 height 15
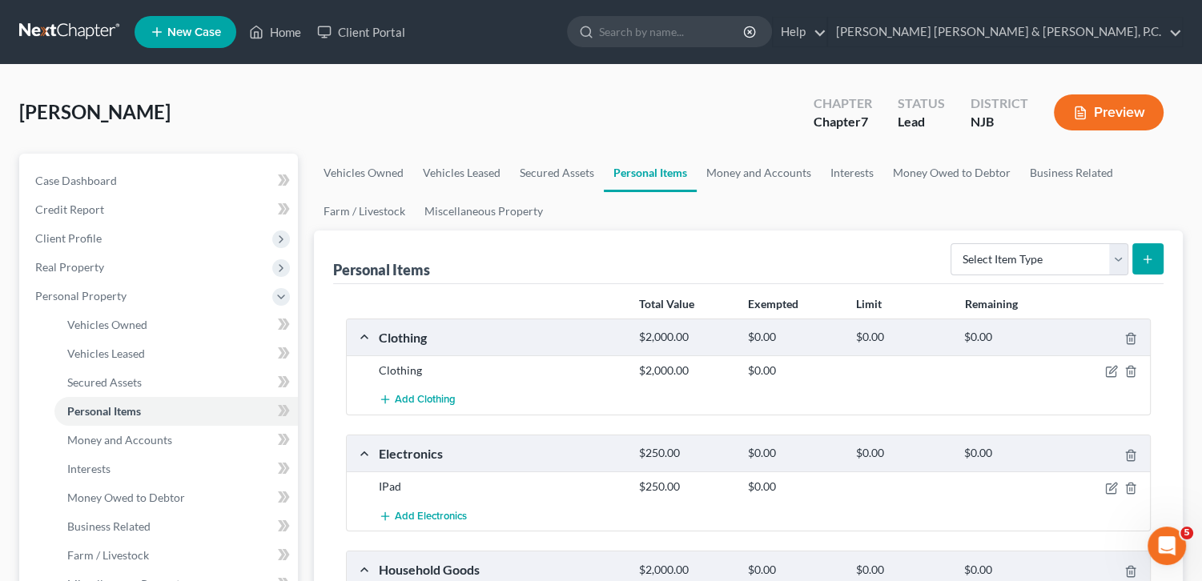
click at [1118, 376] on div at bounding box center [1108, 371] width 86 height 16
click at [1108, 371] on icon "button" at bounding box center [1111, 371] width 13 height 13
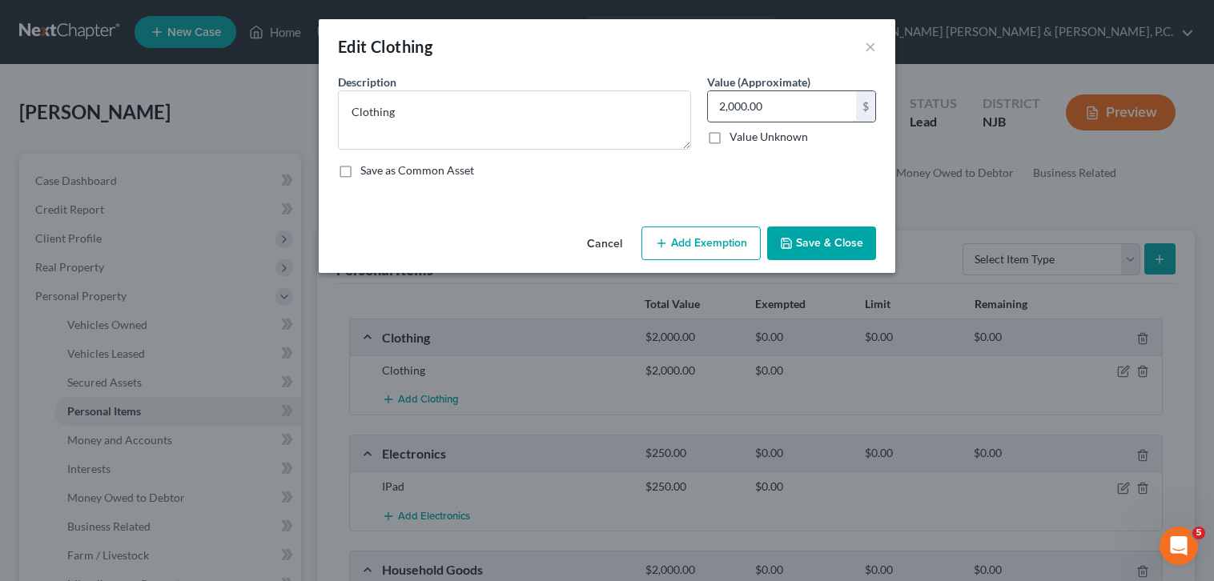
click at [734, 105] on input "2,000.00" at bounding box center [782, 106] width 148 height 30
type input "1,500"
click at [812, 236] on button "Save & Close" at bounding box center [821, 244] width 109 height 34
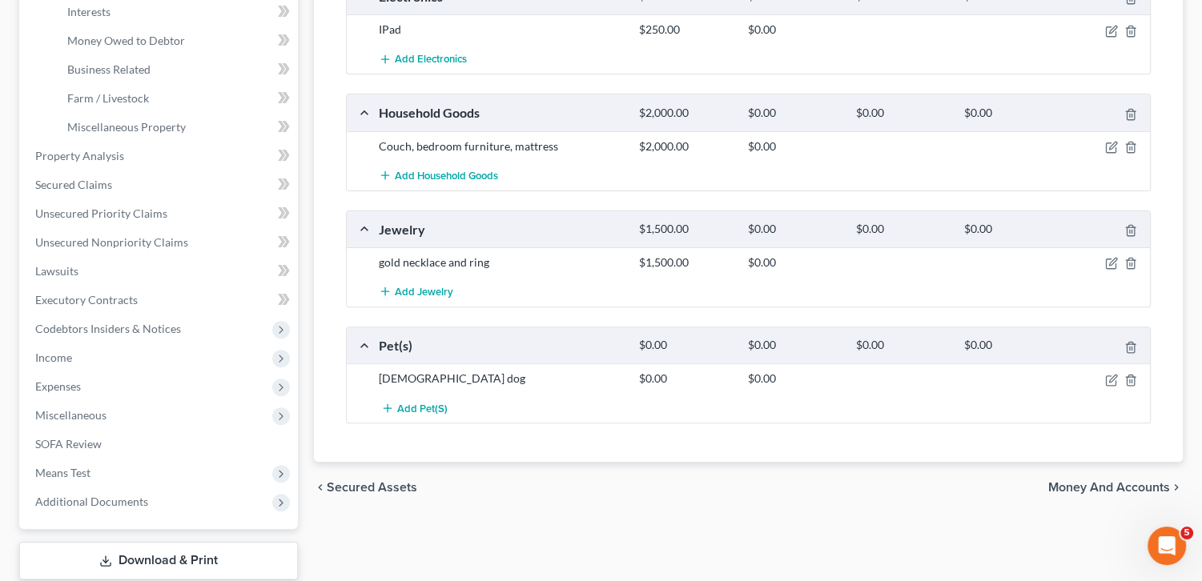
scroll to position [472, 0]
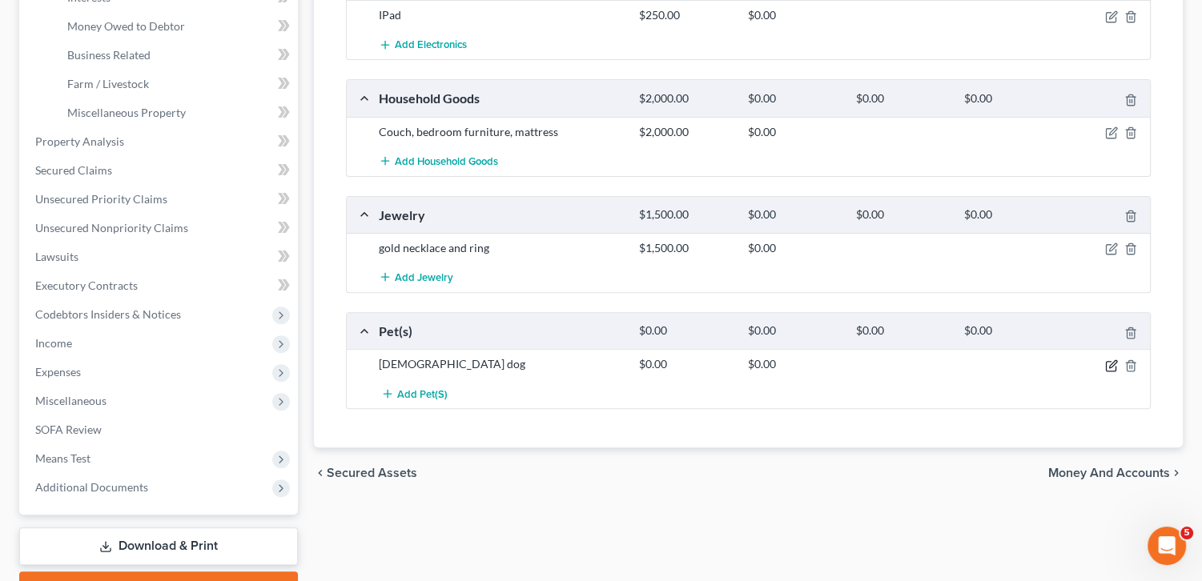
click at [1112, 360] on icon "button" at bounding box center [1111, 366] width 13 height 13
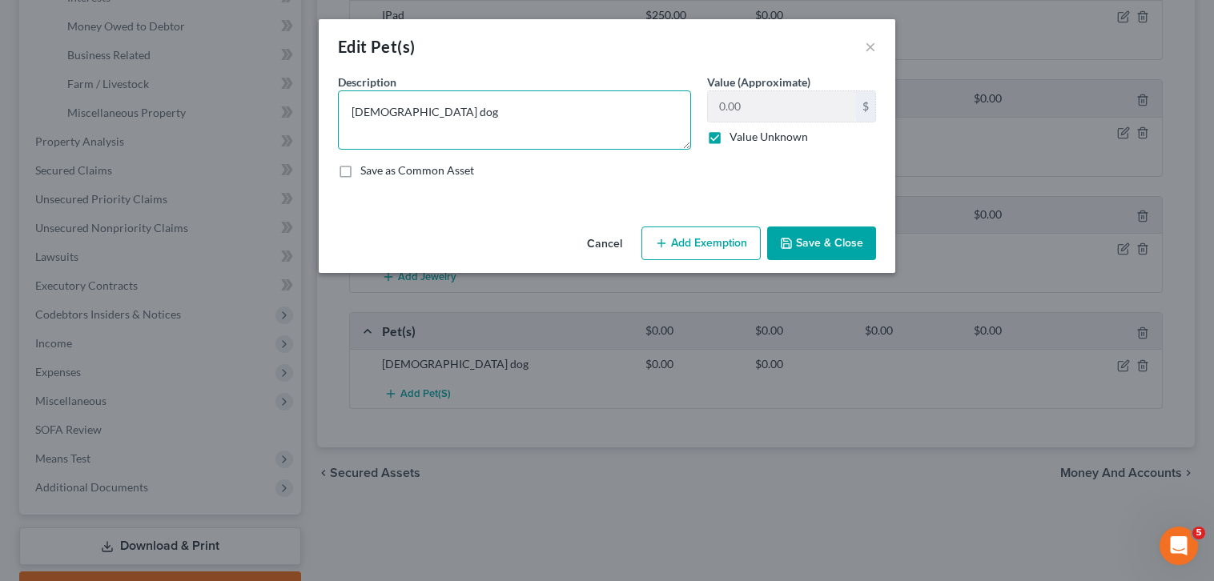
click at [486, 107] on textarea "[DEMOGRAPHIC_DATA] dog" at bounding box center [514, 120] width 353 height 59
type textarea "[DEMOGRAPHIC_DATA] [PERSON_NAME] dog"
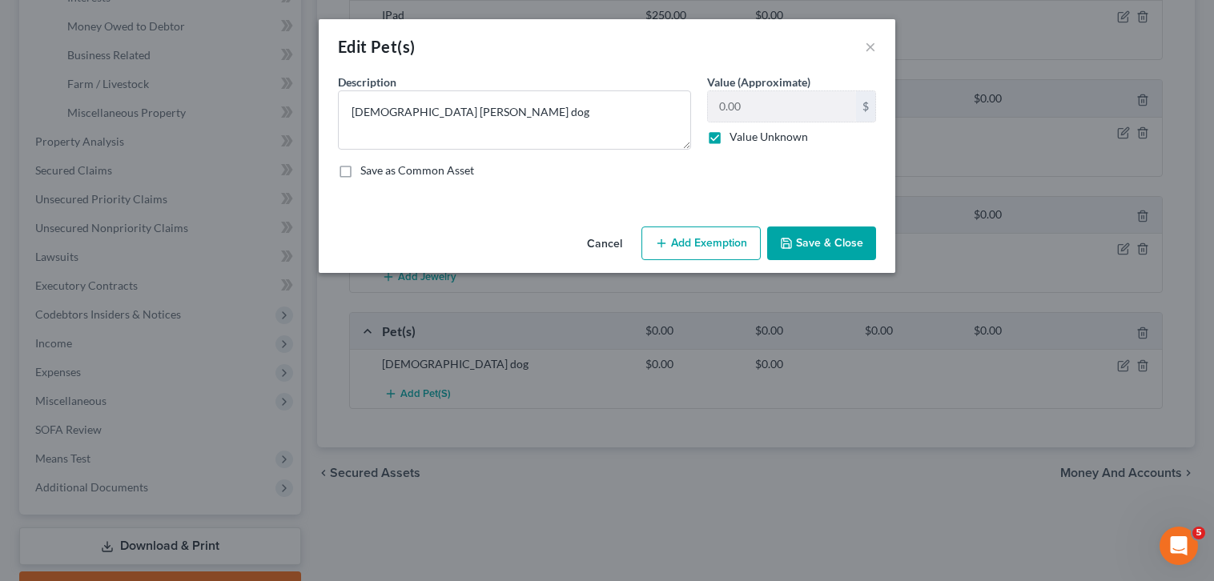
click at [835, 230] on button "Save & Close" at bounding box center [821, 244] width 109 height 34
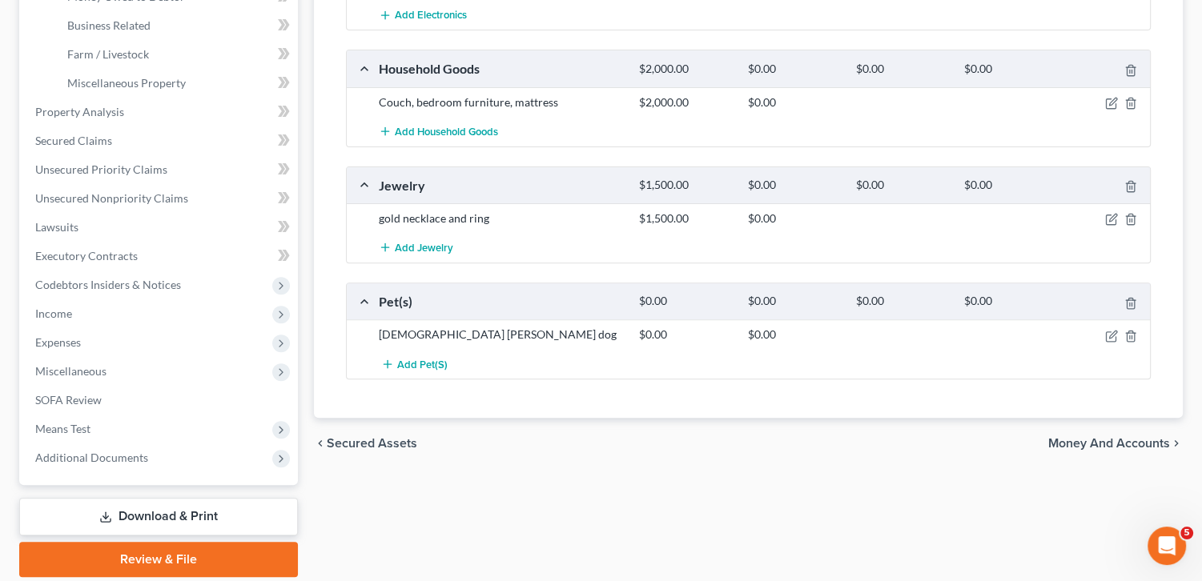
scroll to position [503, 0]
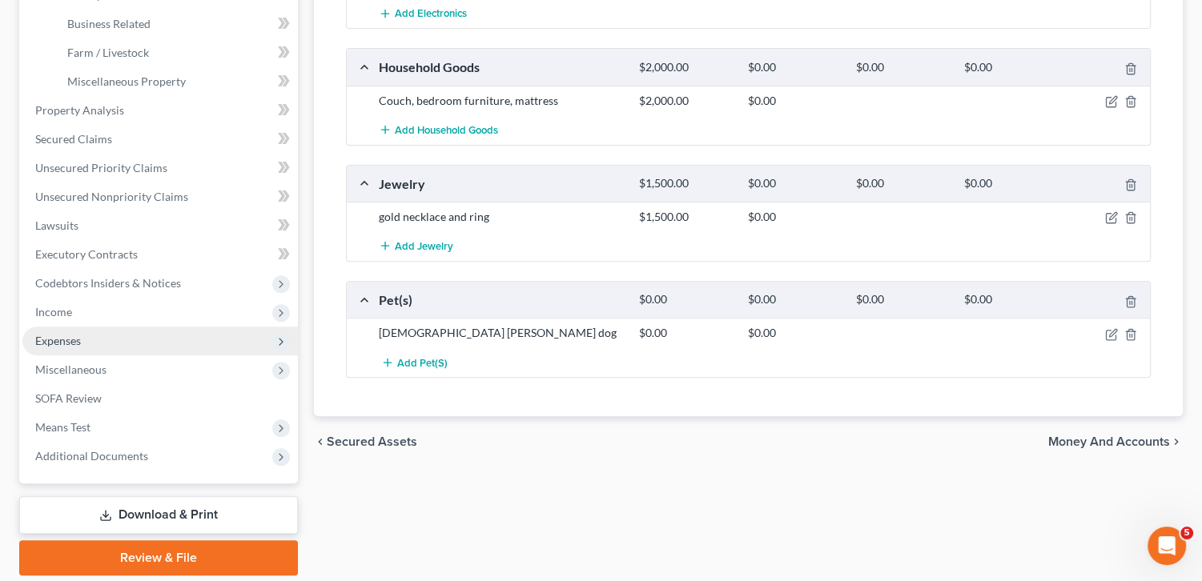
click at [70, 343] on span "Expenses" at bounding box center [58, 341] width 46 height 14
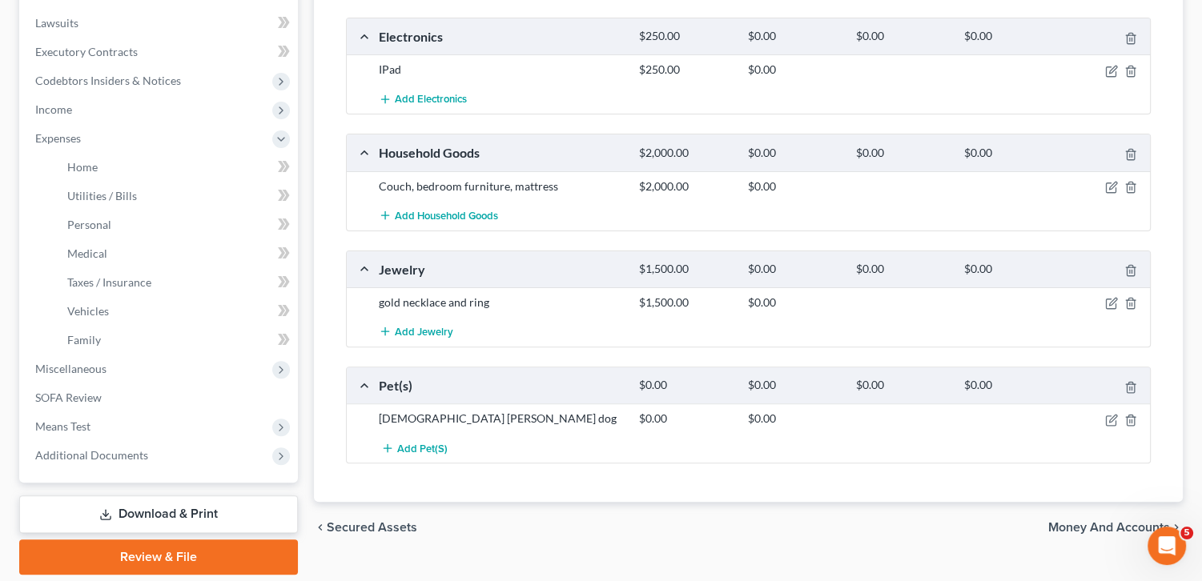
scroll to position [405, 0]
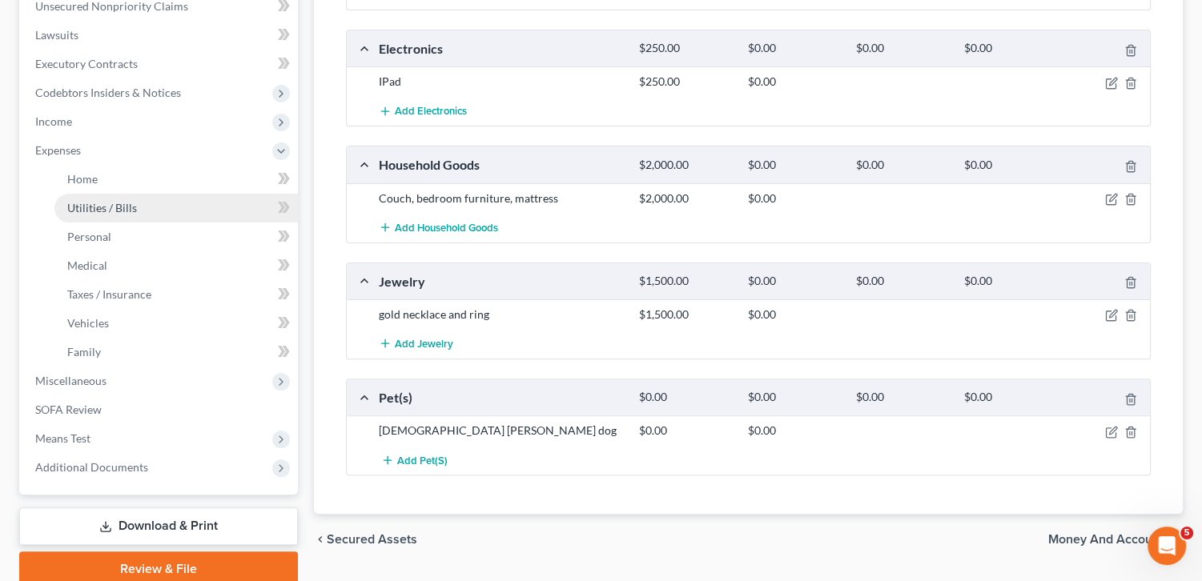
click at [138, 215] on link "Utilities / Bills" at bounding box center [175, 208] width 243 height 29
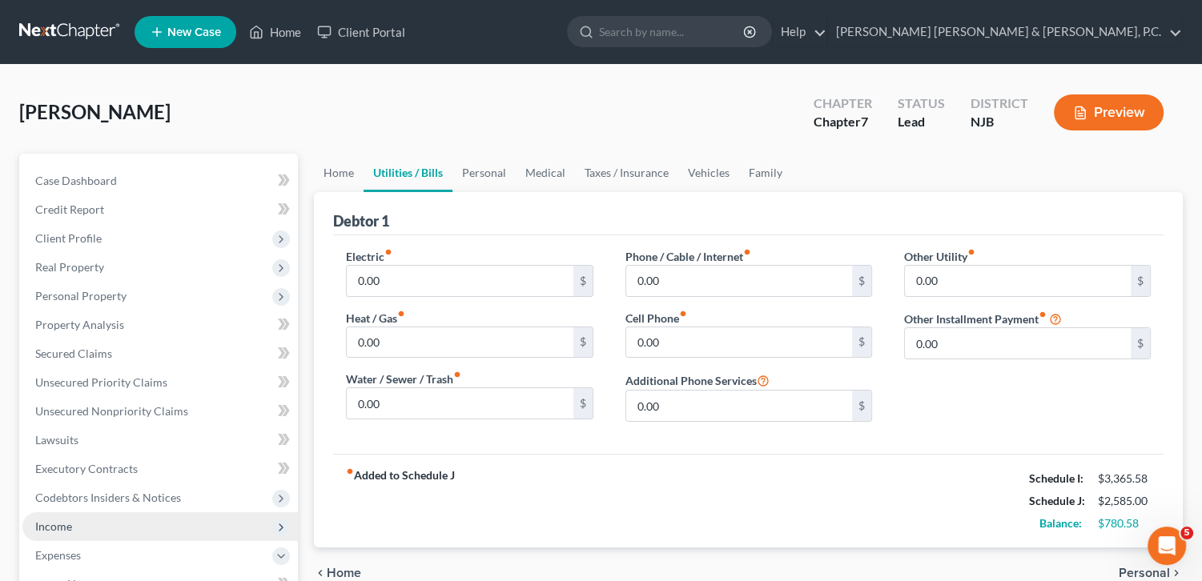
click at [79, 529] on span "Income" at bounding box center [160, 527] width 276 height 29
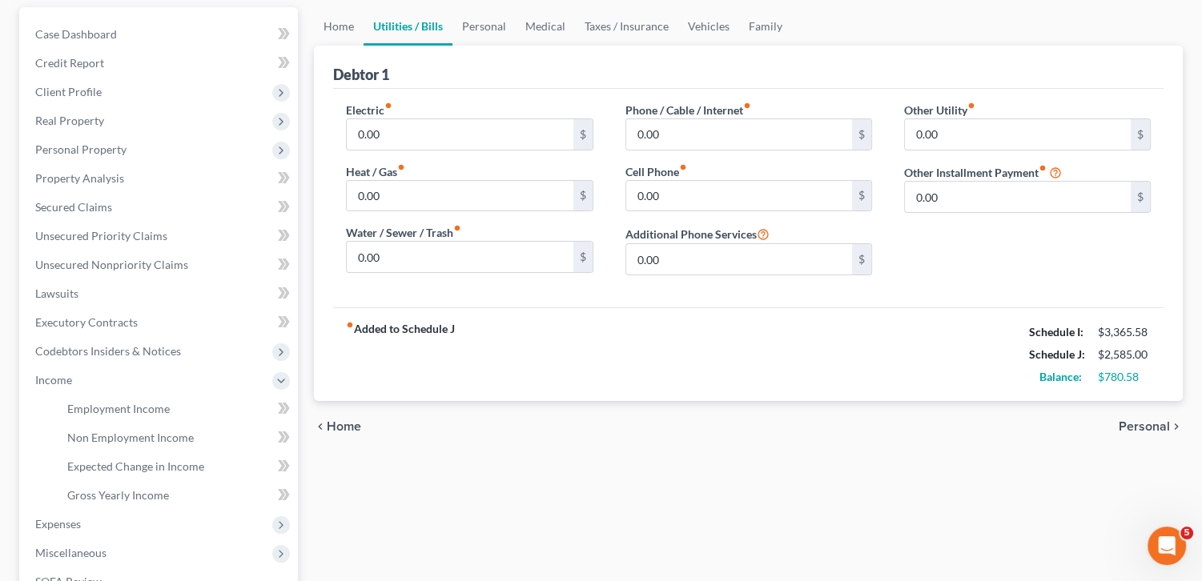
scroll to position [151, 0]
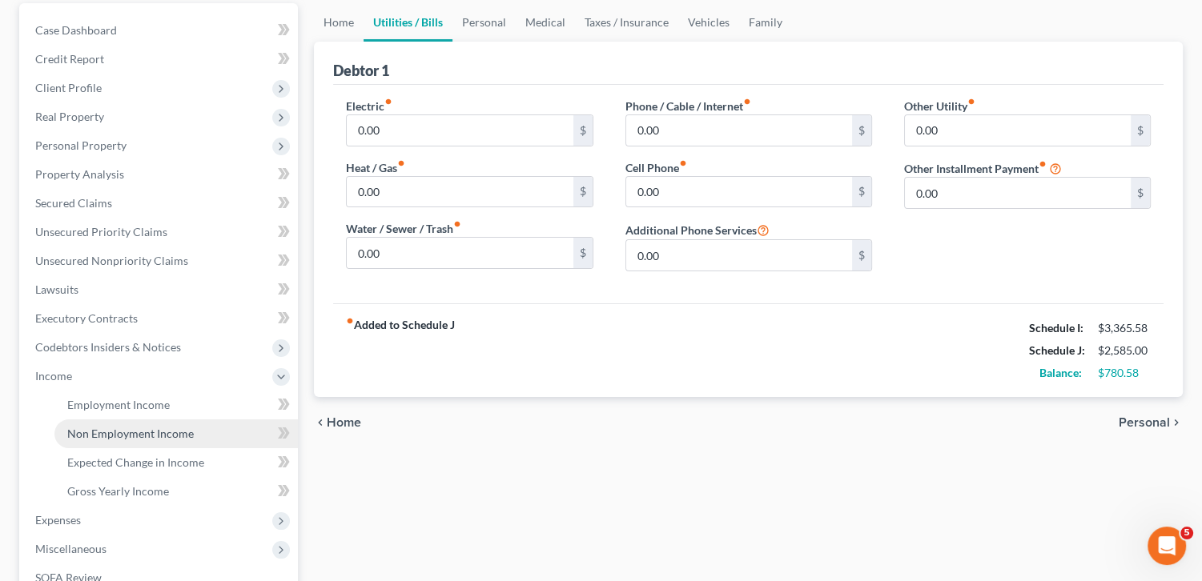
click at [124, 434] on span "Non Employment Income" at bounding box center [130, 434] width 127 height 14
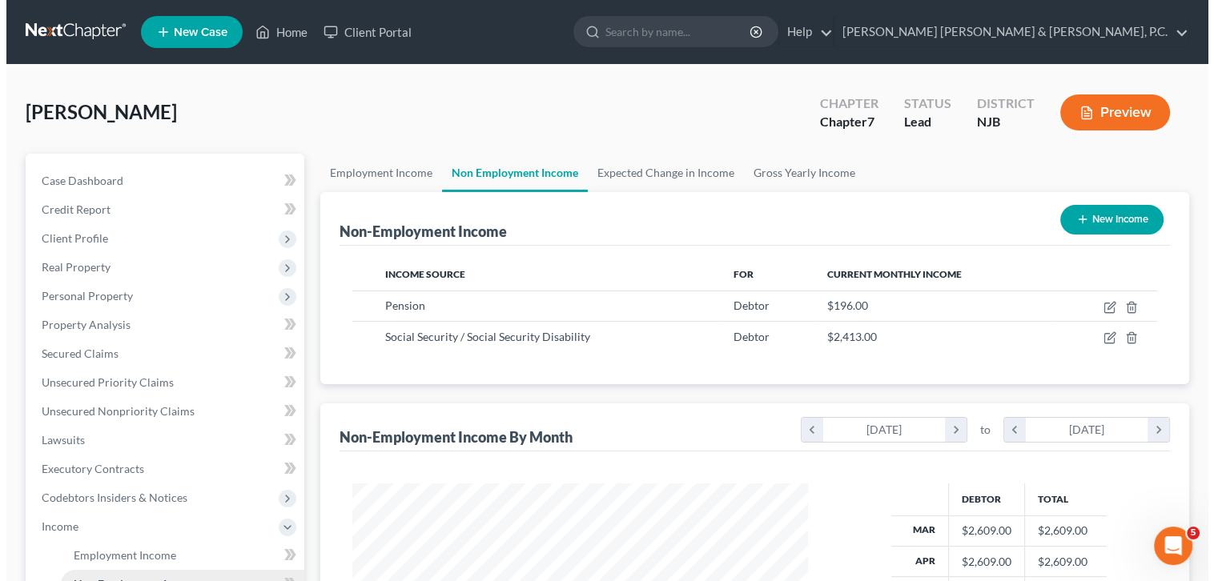
scroll to position [285, 487]
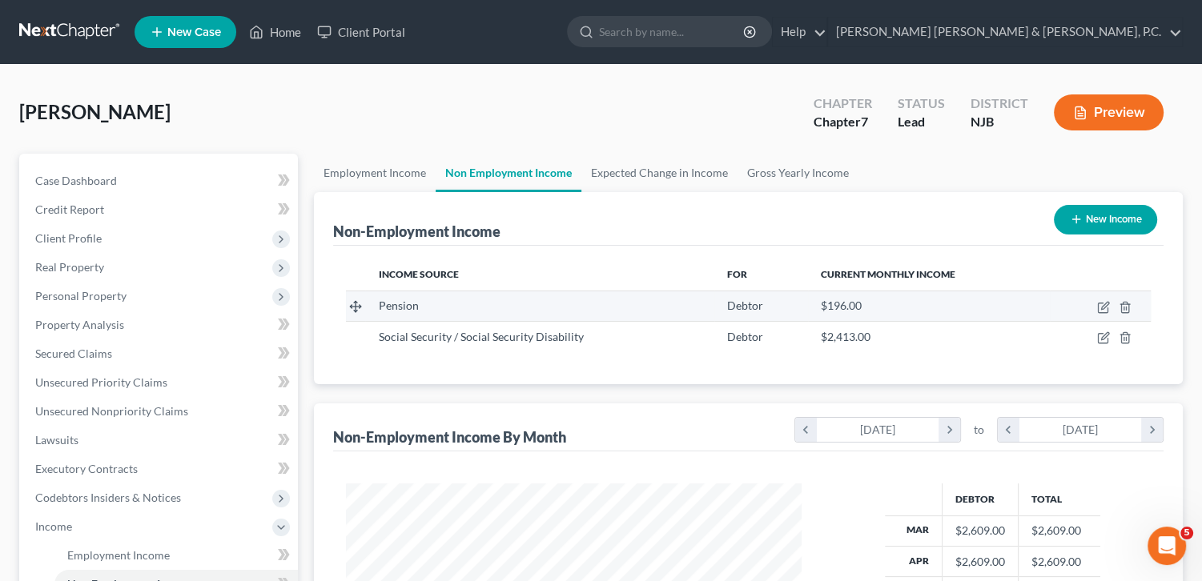
click at [913, 306] on div "$196.00" at bounding box center [929, 306] width 217 height 16
click at [1105, 304] on icon "button" at bounding box center [1103, 307] width 13 height 13
select select "2"
select select "0"
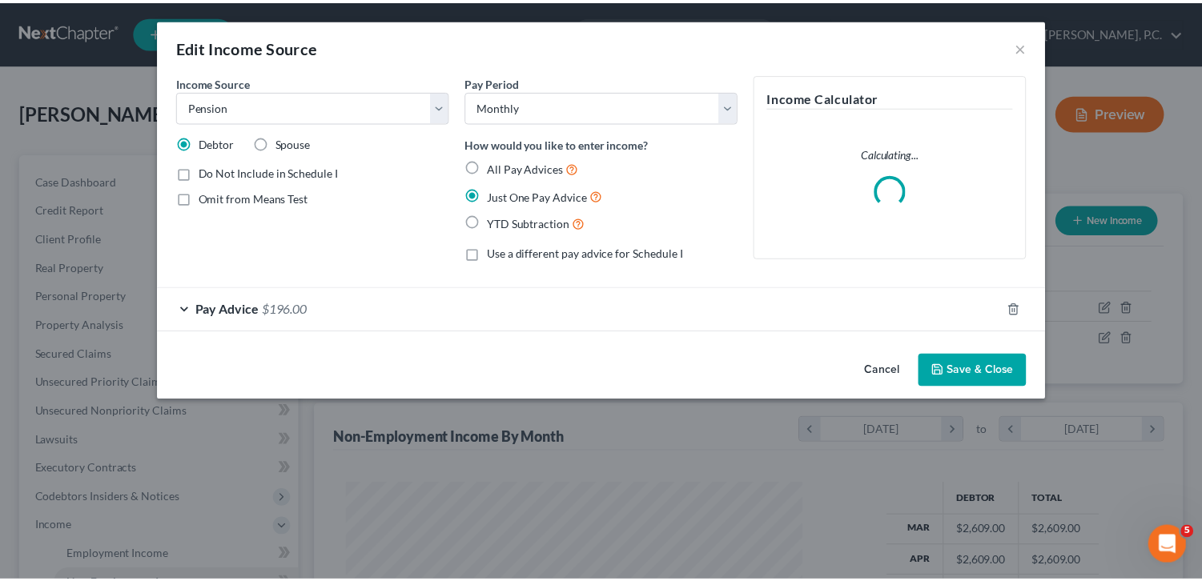
scroll to position [285, 493]
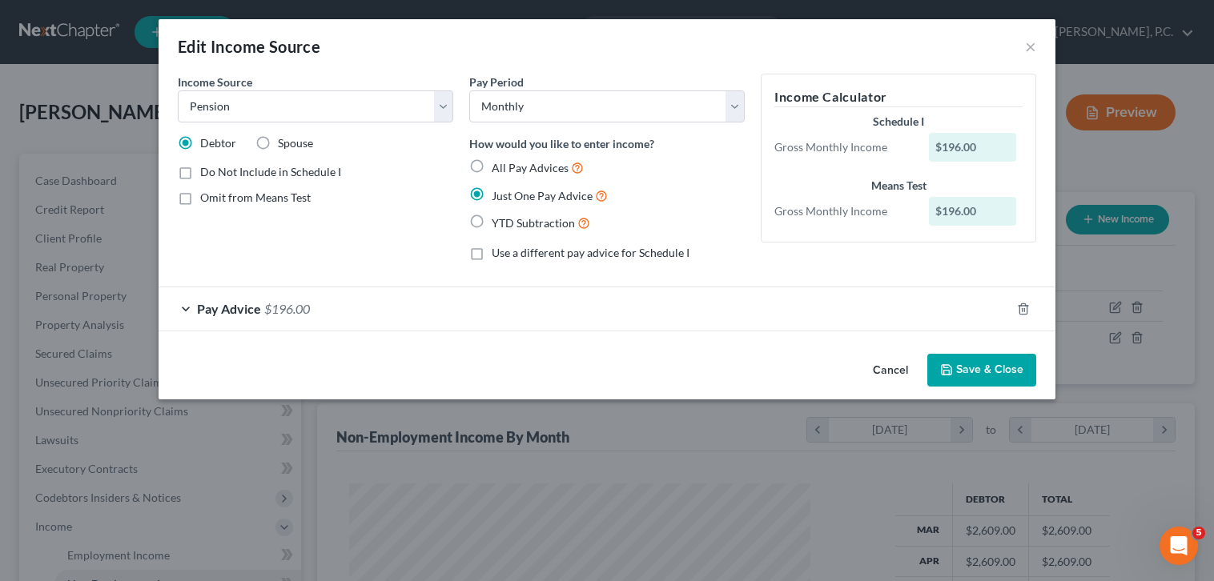
click at [267, 307] on span "$196.00" at bounding box center [287, 308] width 46 height 15
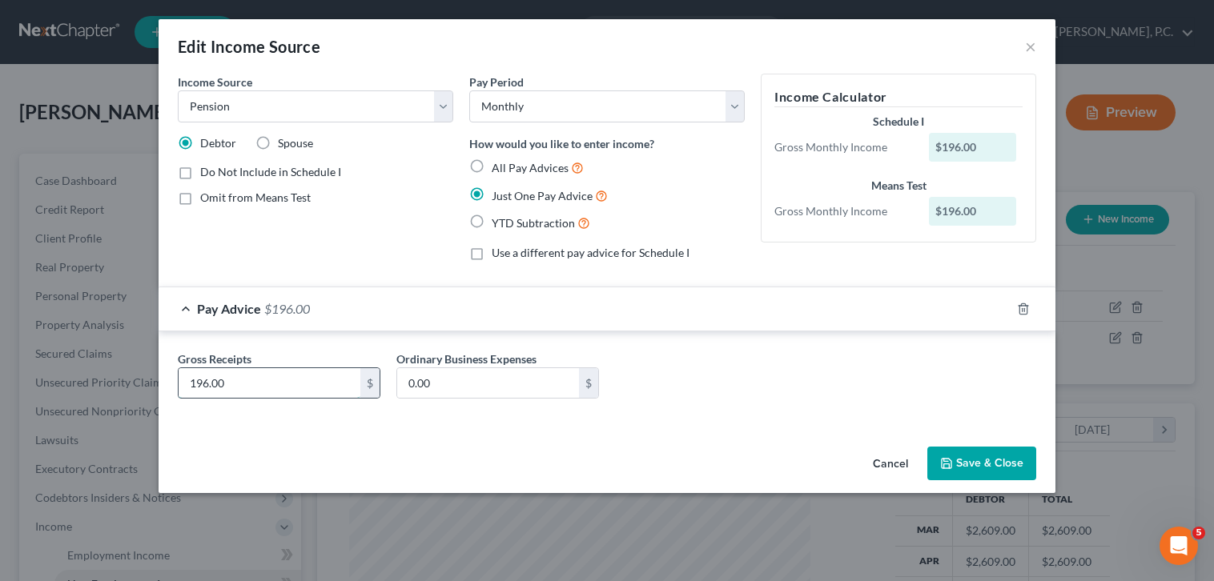
click at [199, 379] on input "196.00" at bounding box center [270, 383] width 182 height 30
type input "96.00"
click at [990, 455] on button "Save & Close" at bounding box center [981, 464] width 109 height 34
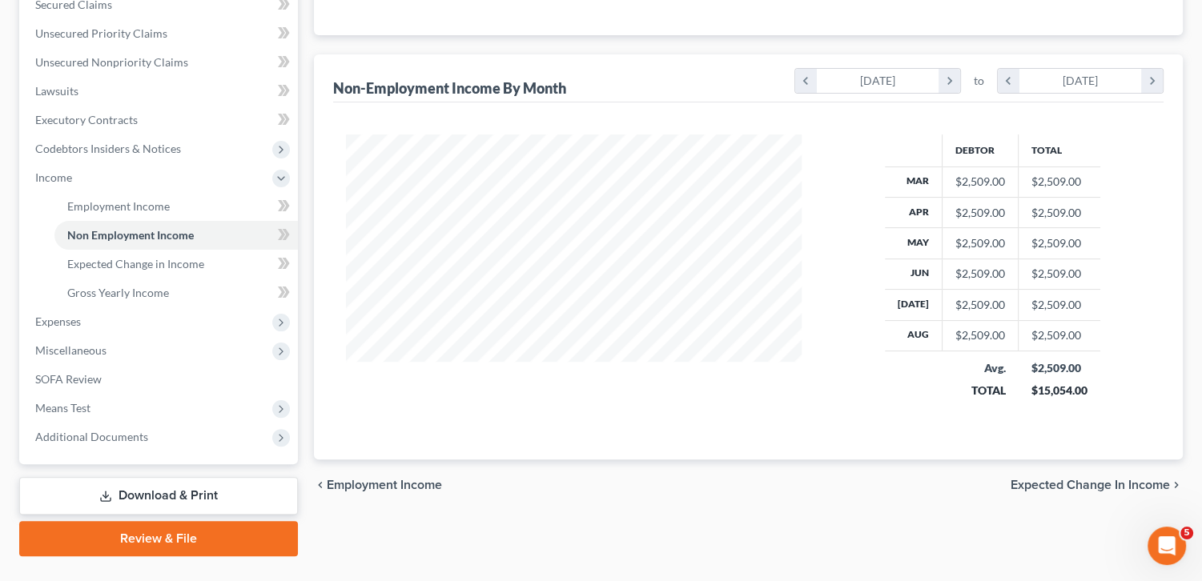
scroll to position [362, 0]
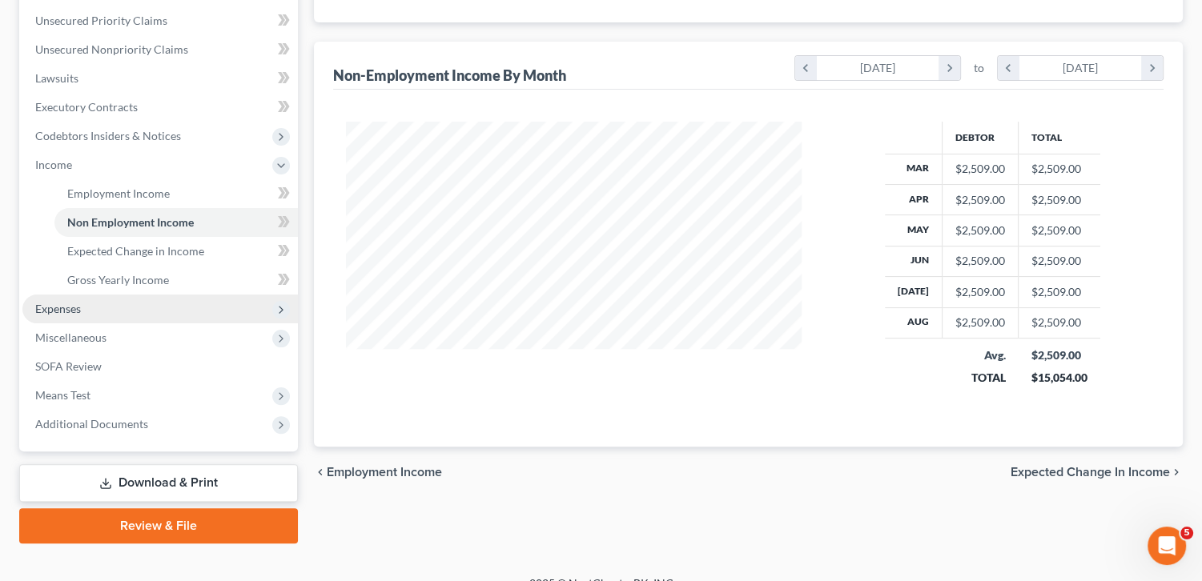
click at [69, 307] on span "Expenses" at bounding box center [58, 309] width 46 height 14
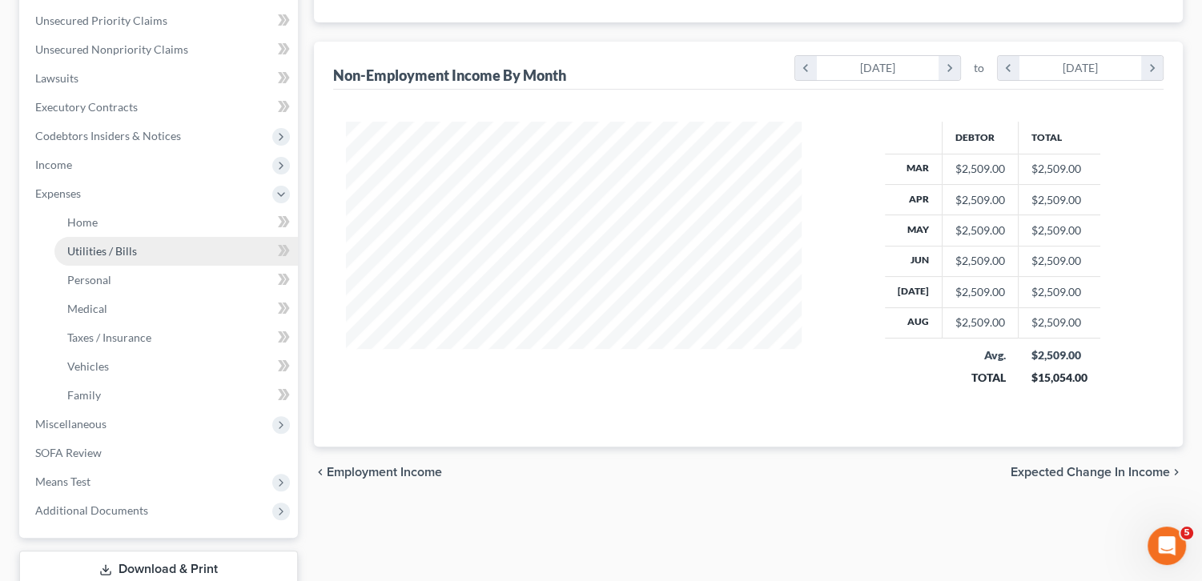
click at [82, 254] on span "Utilities / Bills" at bounding box center [102, 251] width 70 height 14
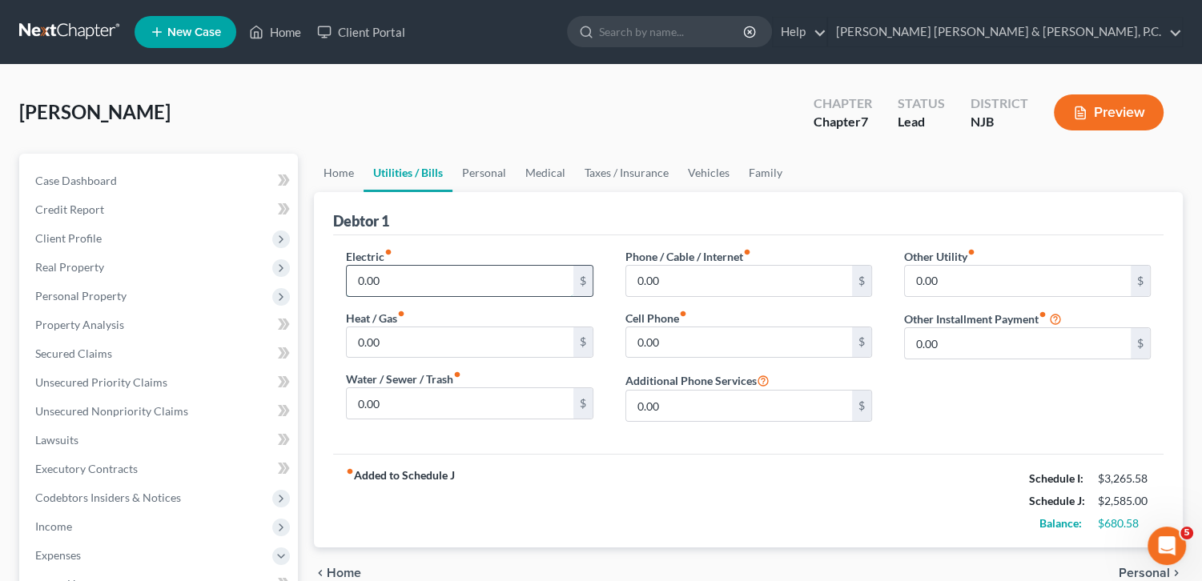
click at [416, 276] on input "0.00" at bounding box center [460, 281] width 226 height 30
type input "100"
click at [482, 341] on input "0.00" at bounding box center [460, 343] width 226 height 30
type input "80"
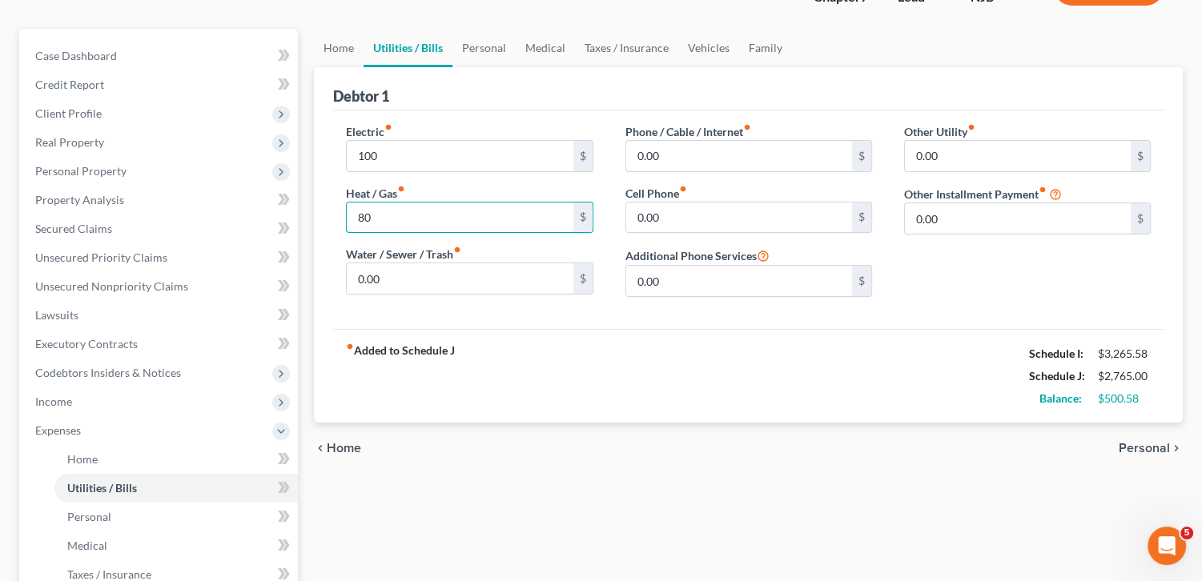
scroll to position [128, 0]
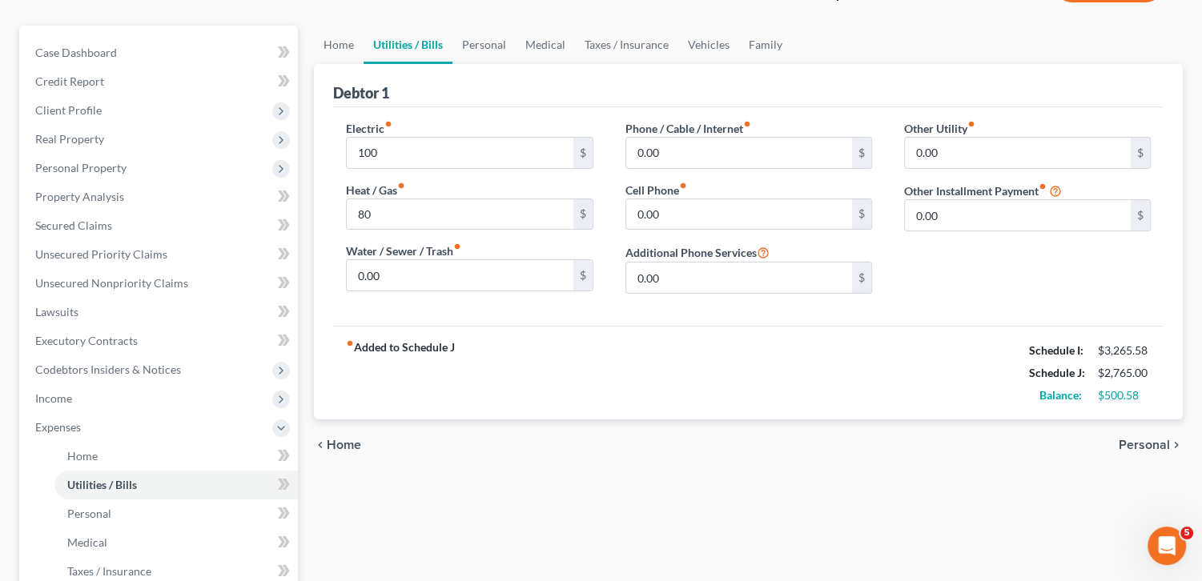
click at [1134, 444] on span "Personal" at bounding box center [1144, 445] width 51 height 13
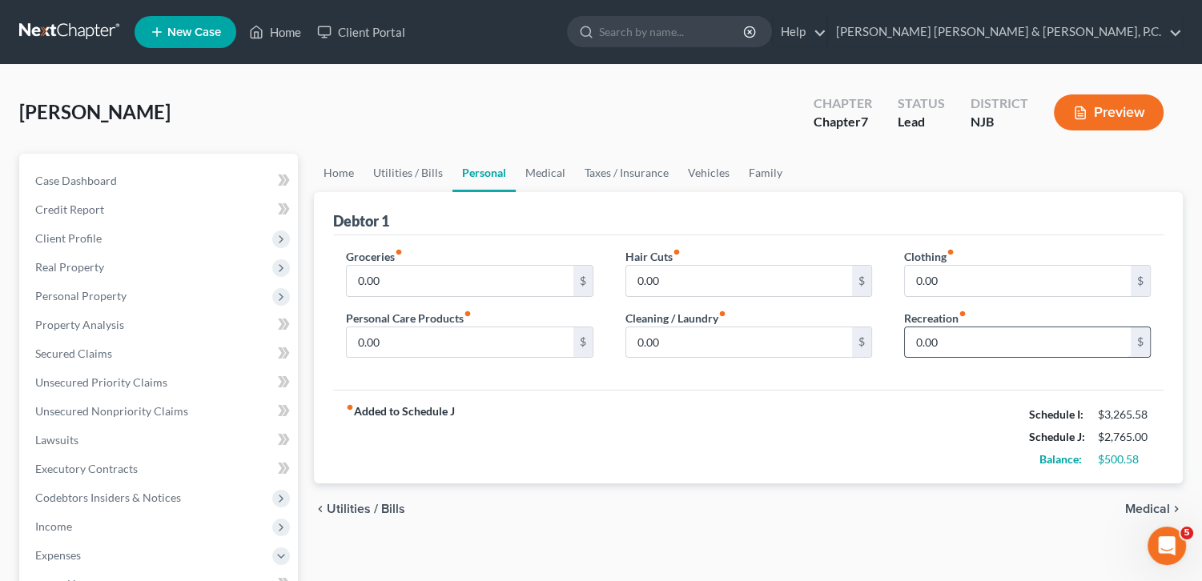
click at [919, 332] on input "0.00" at bounding box center [1018, 343] width 226 height 30
type input "20"
click at [702, 332] on input "0.00" at bounding box center [739, 343] width 226 height 30
click at [457, 341] on input "0.00" at bounding box center [460, 343] width 226 height 30
type input "100"
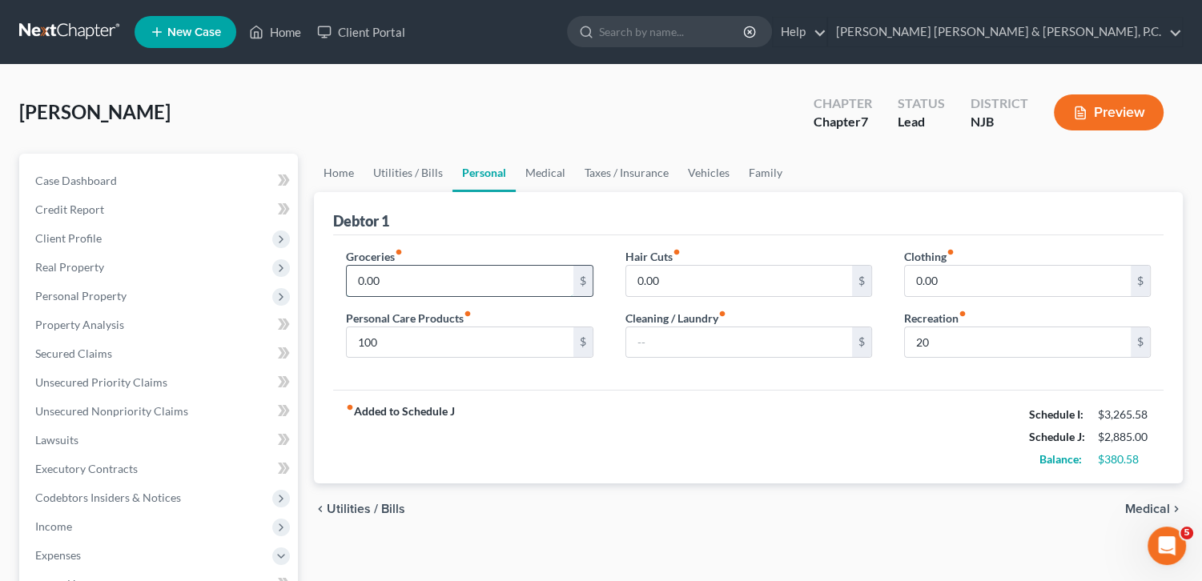
click at [419, 278] on input "0.00" at bounding box center [460, 281] width 226 height 30
type input "500"
click at [650, 282] on input "0.00" at bounding box center [739, 281] width 226 height 30
type input "50"
click at [954, 287] on input "0.00" at bounding box center [1018, 281] width 226 height 30
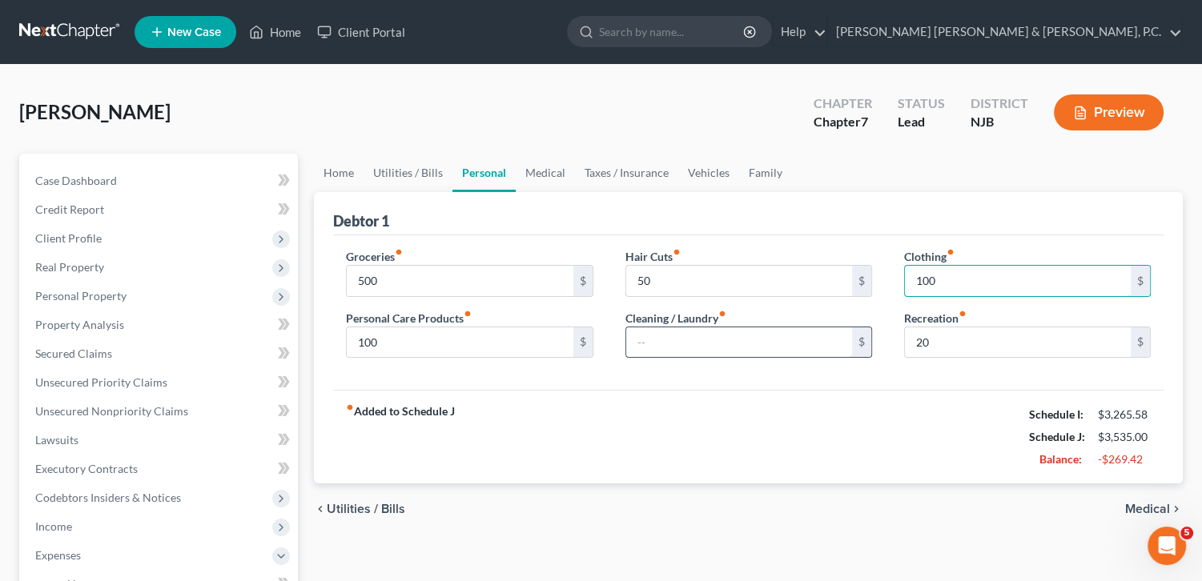
type input "100"
click at [760, 348] on input "text" at bounding box center [739, 343] width 226 height 30
type input "200"
click at [407, 163] on link "Utilities / Bills" at bounding box center [408, 173] width 89 height 38
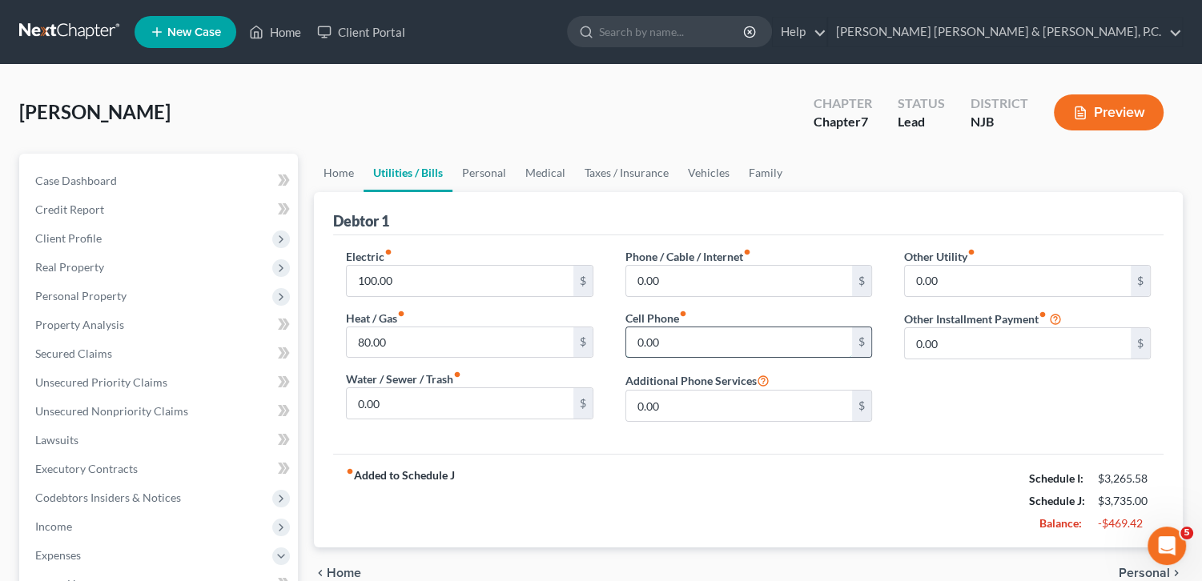
click at [706, 339] on input "0.00" at bounding box center [739, 343] width 226 height 30
type input "220"
click at [678, 283] on input "0.00" at bounding box center [739, 281] width 226 height 30
click at [684, 344] on input "220" at bounding box center [739, 343] width 226 height 30
click at [678, 284] on input "0.00" at bounding box center [739, 281] width 226 height 30
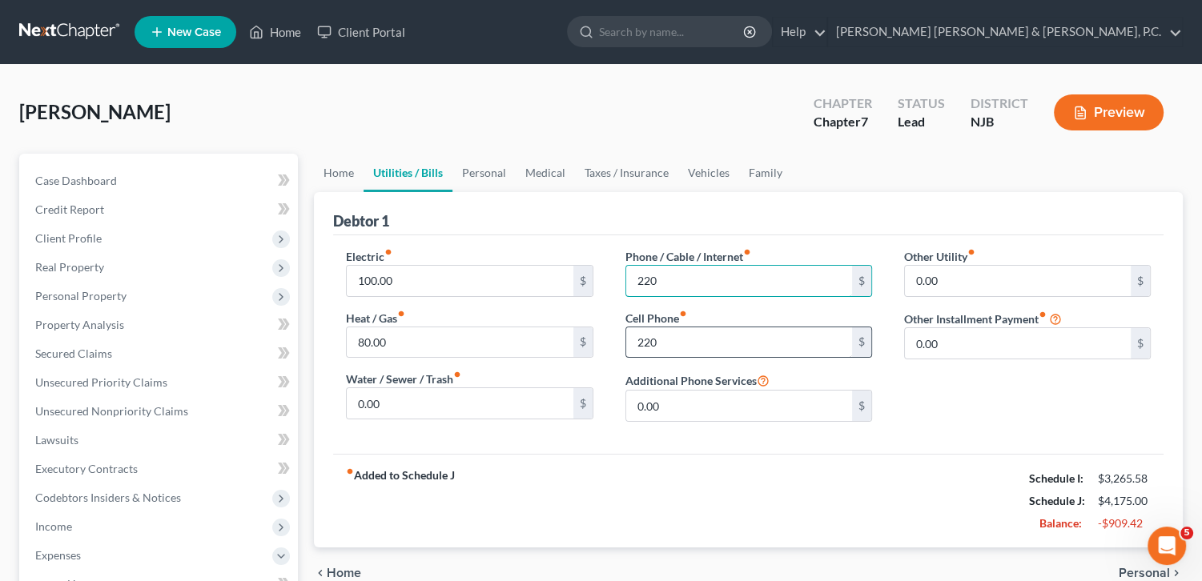
type input "220"
click at [680, 345] on input "220" at bounding box center [739, 343] width 226 height 30
type input "0"
click at [481, 336] on input "80.00" at bounding box center [460, 343] width 226 height 30
type input "15"
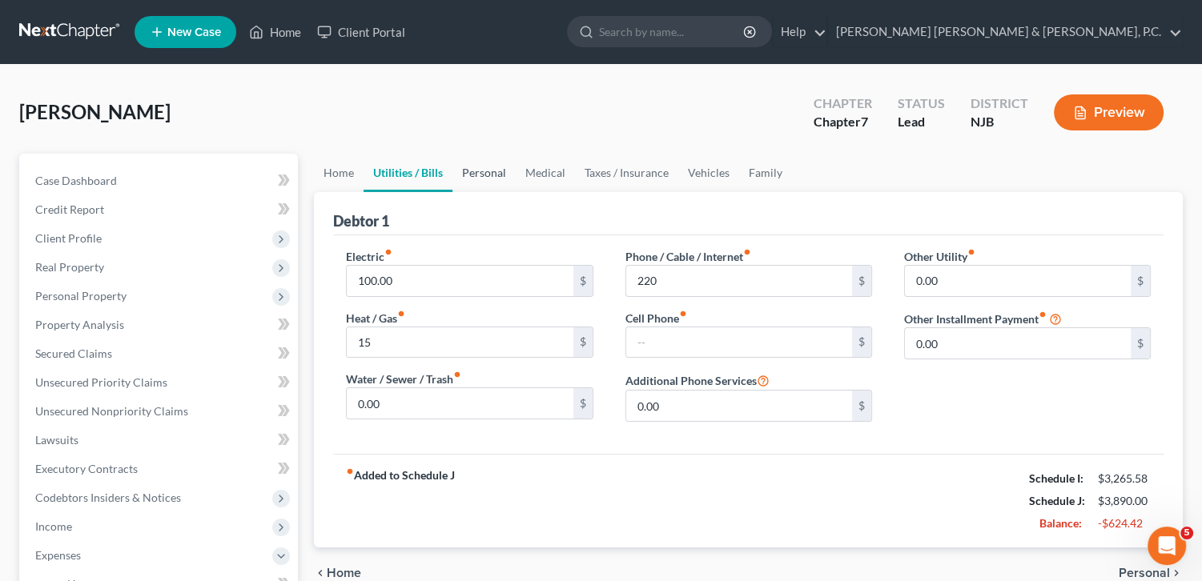
click at [491, 169] on link "Personal" at bounding box center [484, 173] width 63 height 38
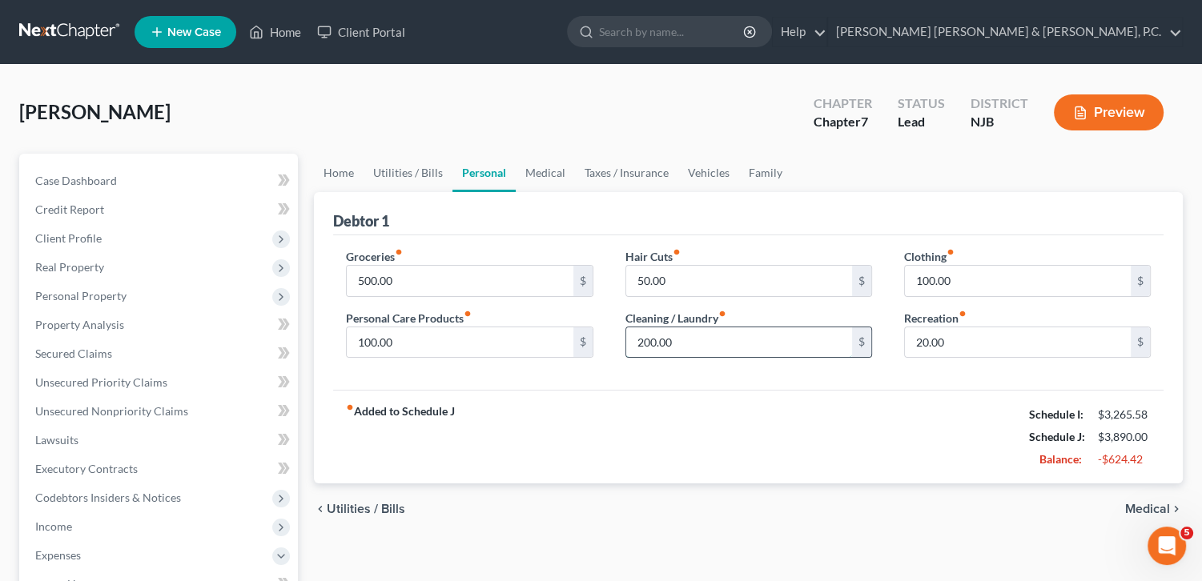
click at [678, 335] on input "200.00" at bounding box center [739, 343] width 226 height 30
type input "120"
click at [543, 170] on link "Medical" at bounding box center [545, 173] width 59 height 38
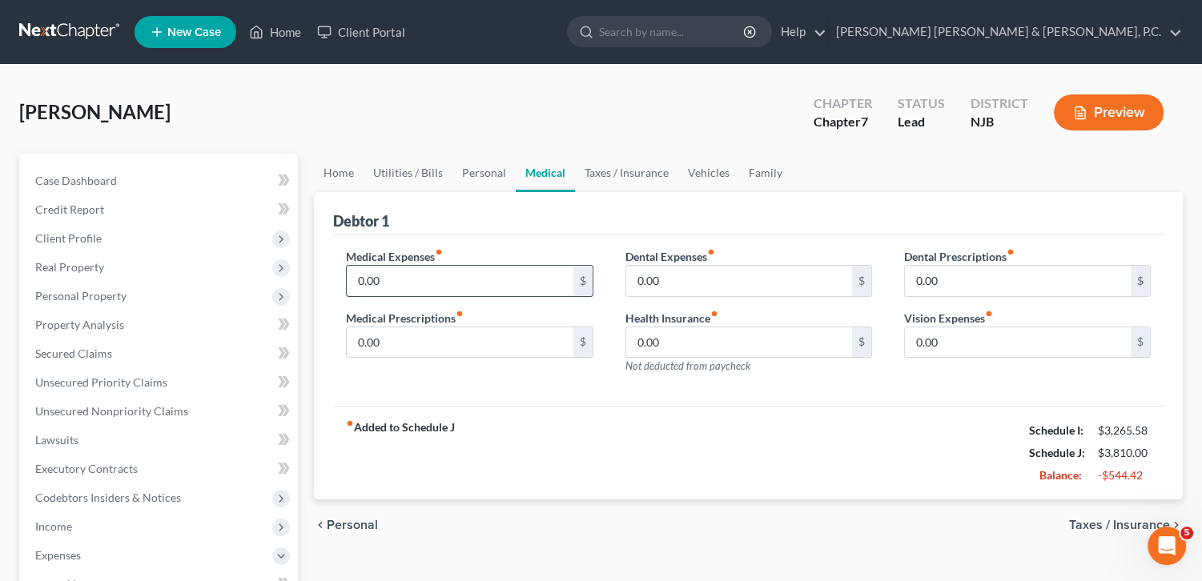
click at [469, 280] on input "0.00" at bounding box center [460, 281] width 226 height 30
type input "100"
click at [654, 282] on input "0.00" at bounding box center [739, 281] width 226 height 30
type input "50"
click at [388, 279] on input "100" at bounding box center [460, 281] width 226 height 30
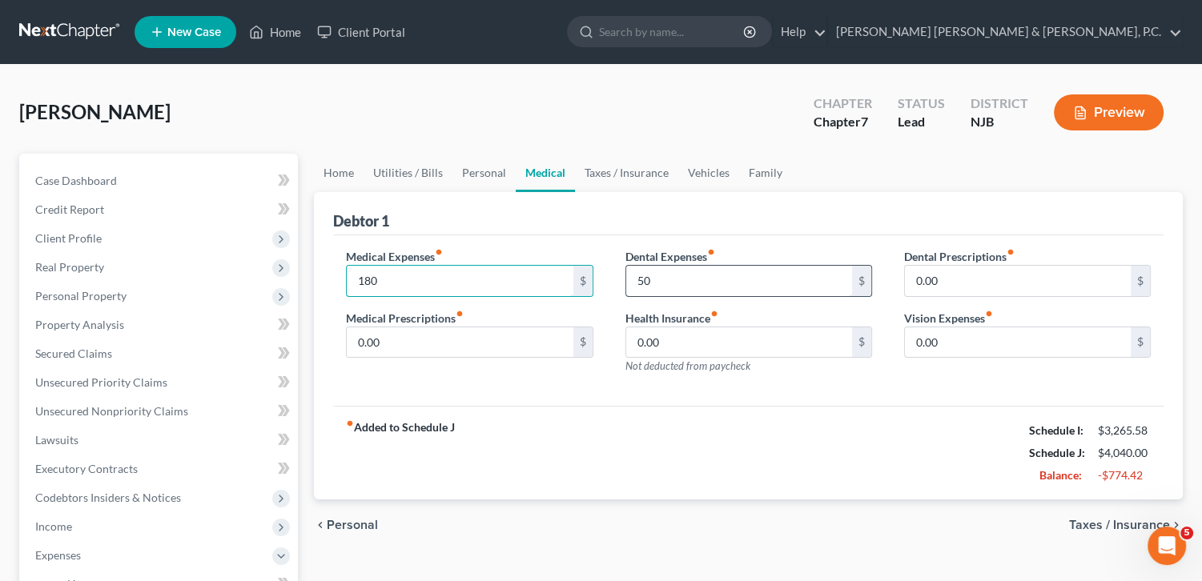
type input "180"
click at [698, 274] on input "50" at bounding box center [739, 281] width 226 height 30
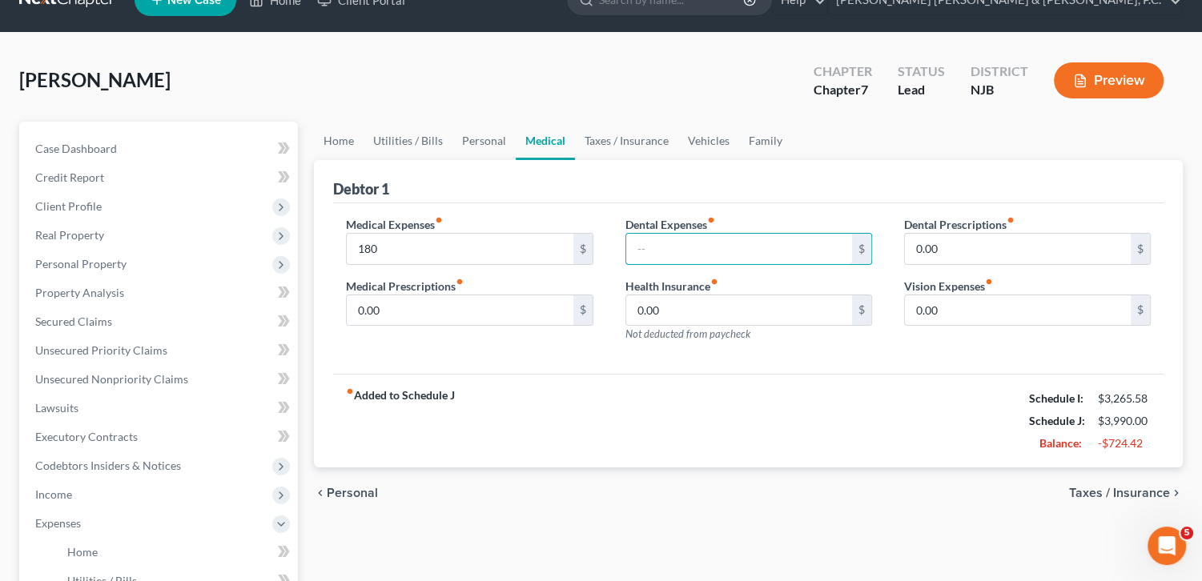
scroll to position [35, 0]
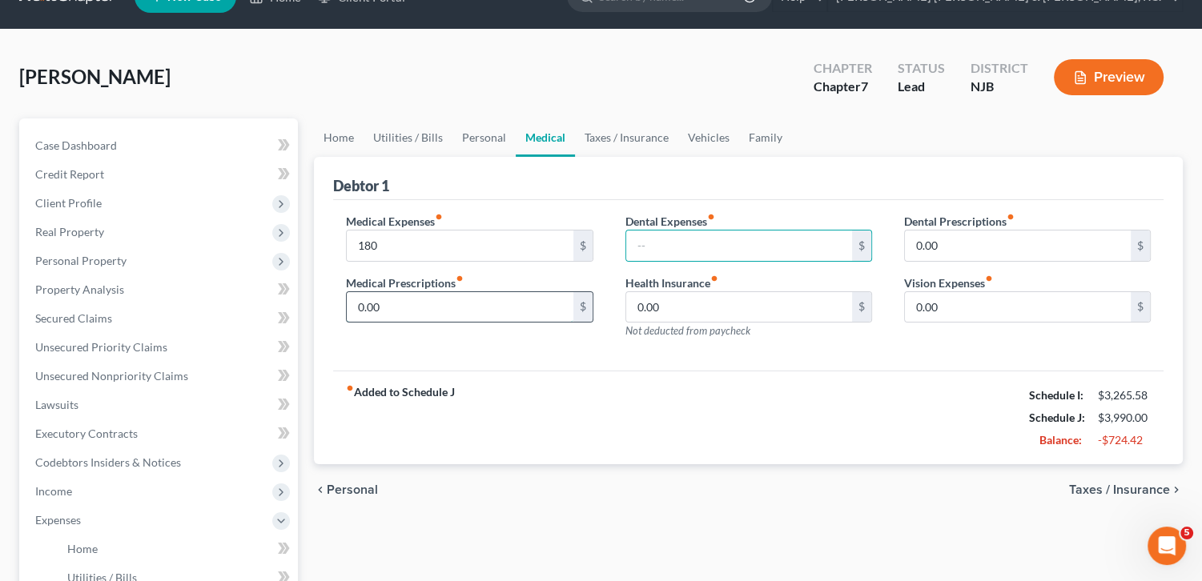
click at [440, 308] on input "0.00" at bounding box center [460, 307] width 226 height 30
type input "5"
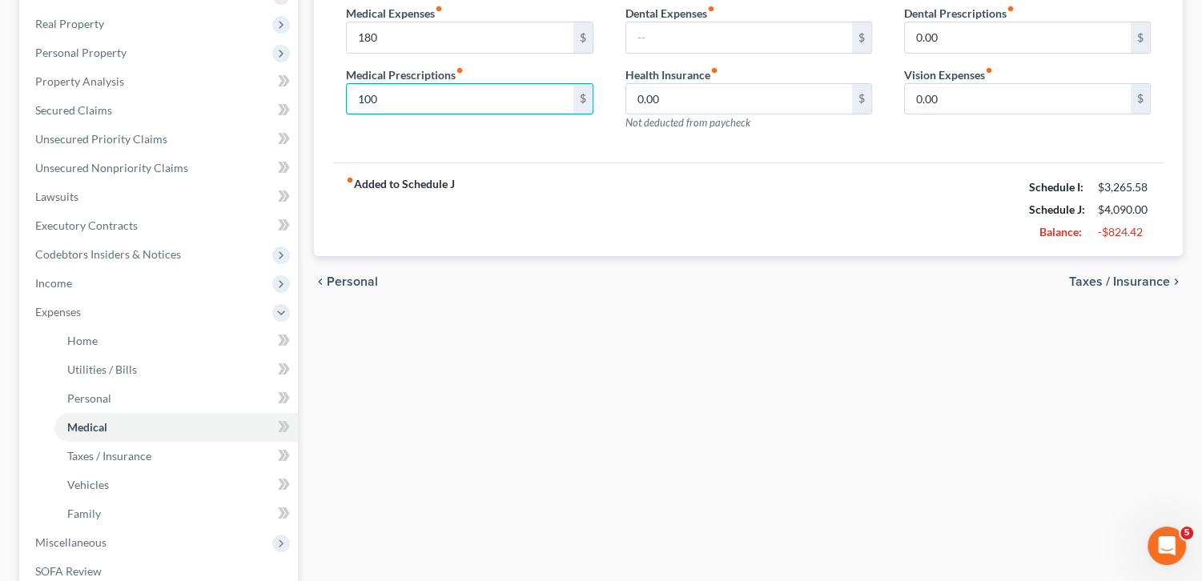
scroll to position [244, 0]
type input "100"
click at [1123, 280] on span "Taxes / Insurance" at bounding box center [1119, 281] width 101 height 13
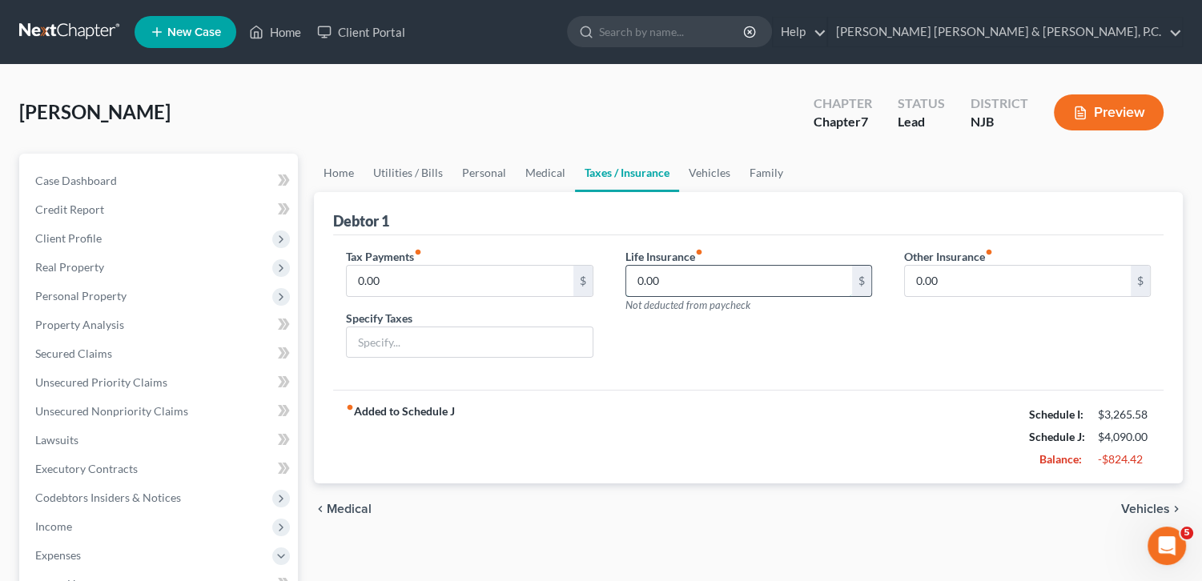
click at [678, 284] on input "0.00" at bounding box center [739, 281] width 226 height 30
type input "35"
click at [701, 327] on div "Life Insurance fiber_manual_record 35 $ Not deducted from paycheck" at bounding box center [748, 309] width 279 height 123
click at [992, 282] on input "0.00" at bounding box center [1018, 281] width 226 height 30
type input "195.89"
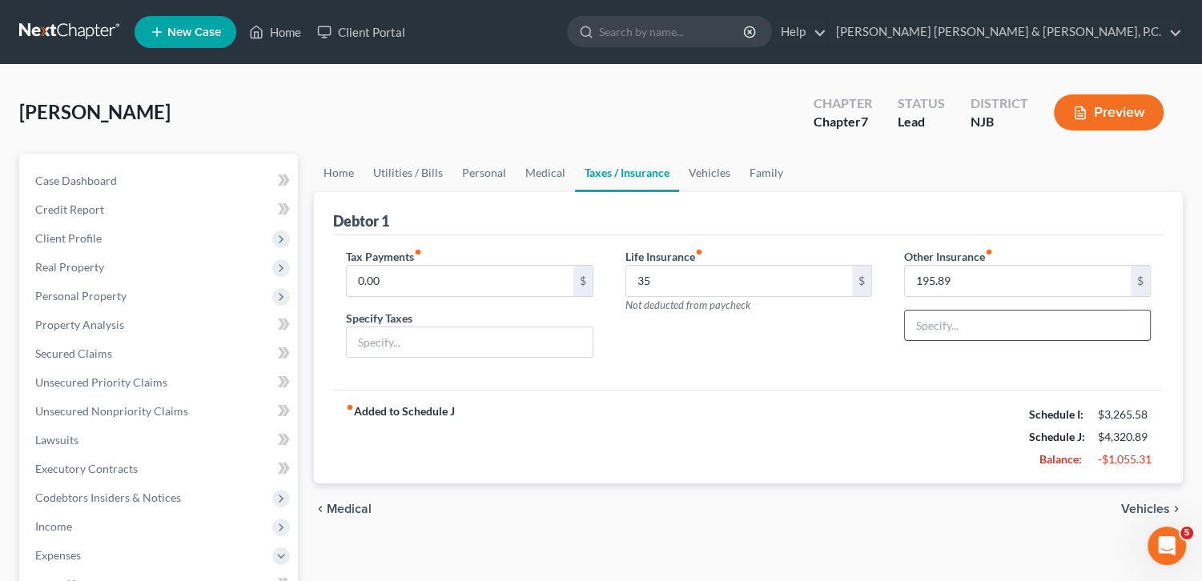
click at [939, 316] on input "text" at bounding box center [1027, 326] width 245 height 30
type input "C"
type input "USAA Car Insurance"
click at [895, 337] on div "Other Insurance fiber_manual_record 195.89 $ USAA Car Insurance" at bounding box center [1027, 309] width 279 height 123
click at [862, 392] on div "fiber_manual_record Added to Schedule J Schedule I: $3,265.58 Schedule J: $4,32…" at bounding box center [748, 437] width 831 height 94
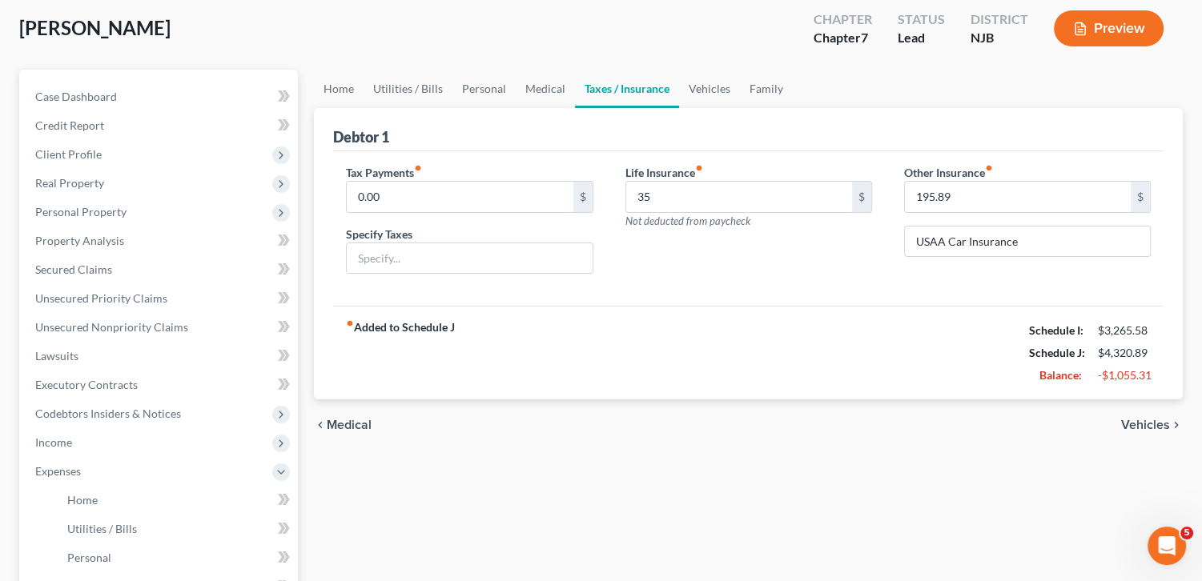
scroll to position [86, 0]
click at [1144, 413] on div "chevron_left Medical Vehicles chevron_right" at bounding box center [748, 423] width 869 height 51
click at [1135, 421] on span "Vehicles" at bounding box center [1145, 423] width 49 height 13
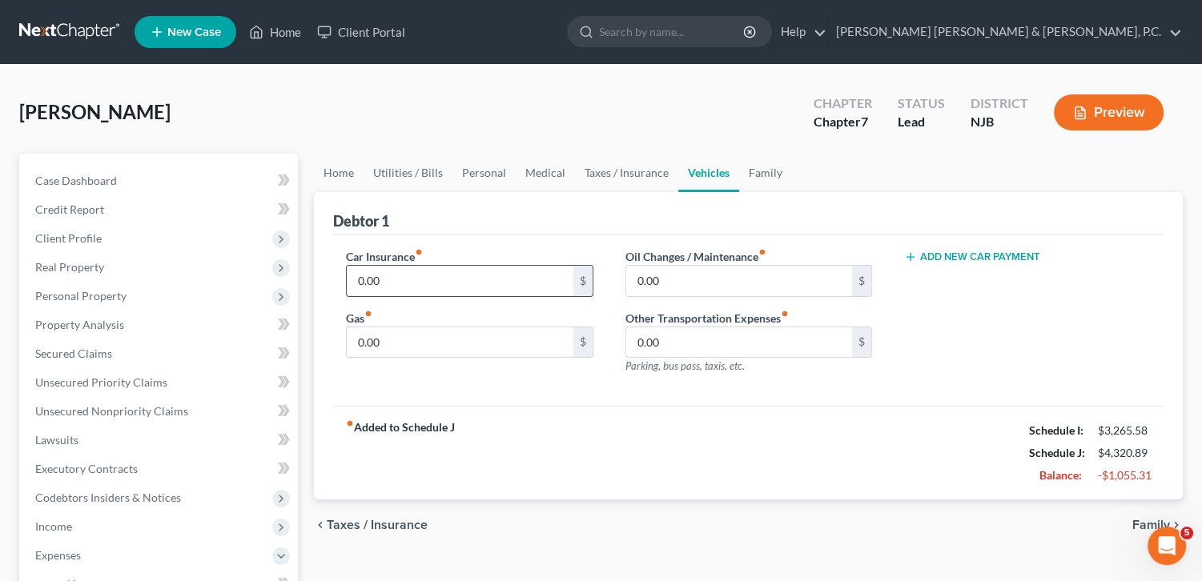
click at [519, 286] on input "0.00" at bounding box center [460, 281] width 226 height 30
type input "180"
click at [493, 336] on input "0.00" at bounding box center [460, 343] width 226 height 30
type input "100"
click at [1032, 257] on button "Add New Car Payment" at bounding box center [972, 257] width 136 height 13
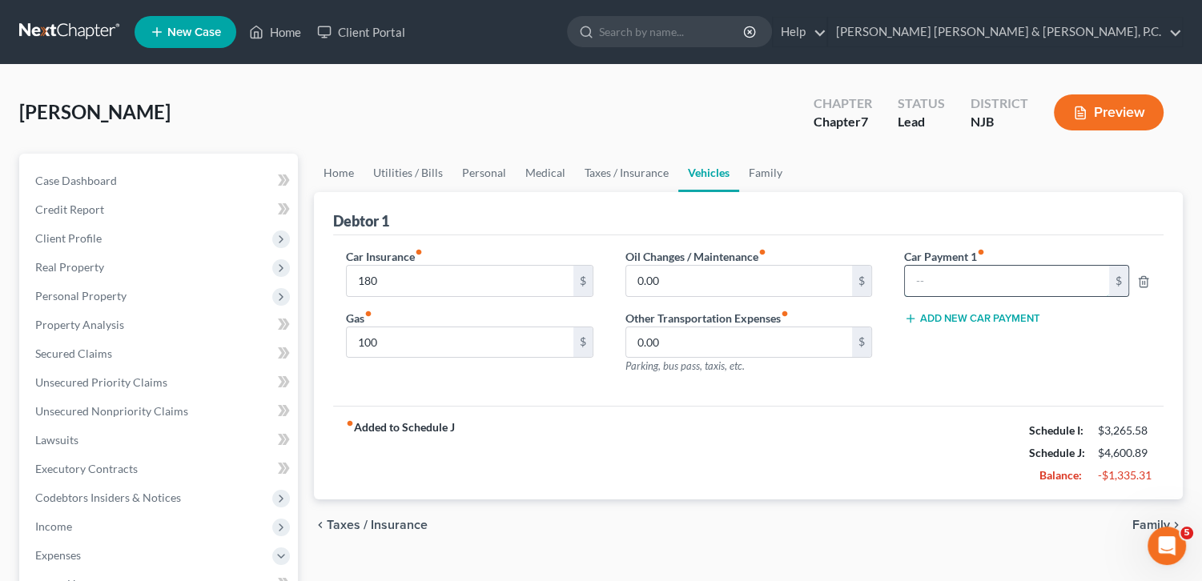
click at [1015, 271] on input "text" at bounding box center [1007, 281] width 204 height 30
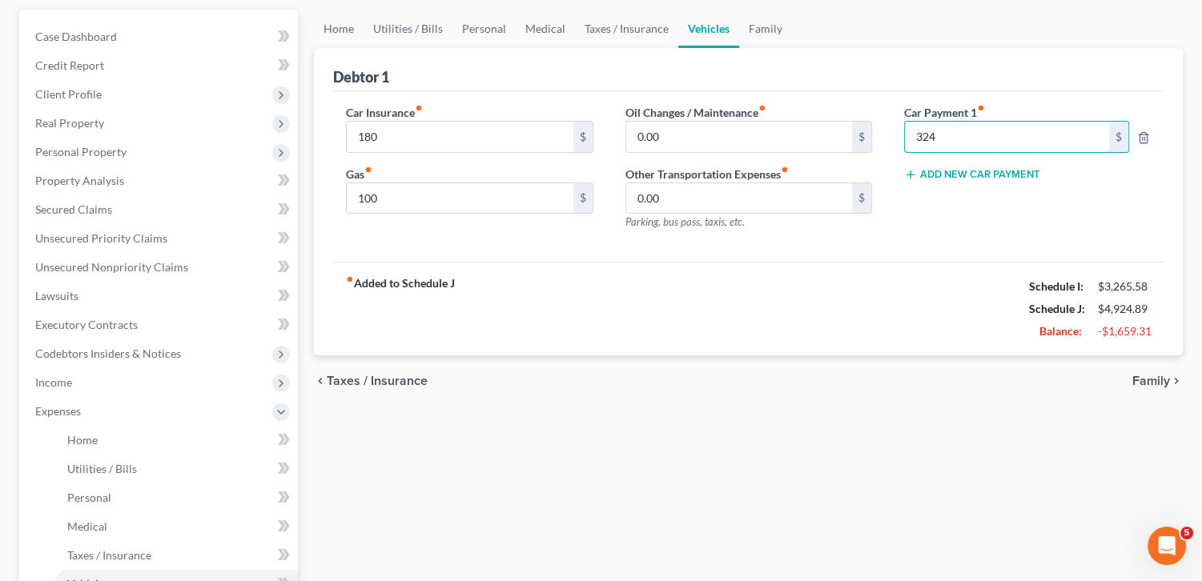
scroll to position [147, 0]
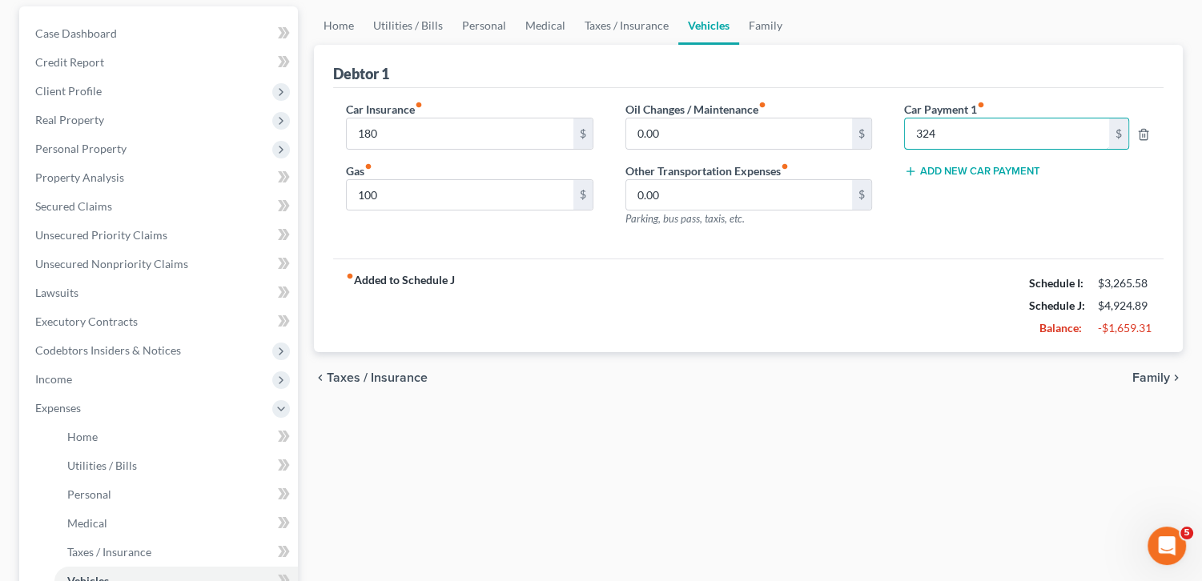
type input "324"
click at [1167, 372] on span "Family" at bounding box center [1151, 378] width 38 height 13
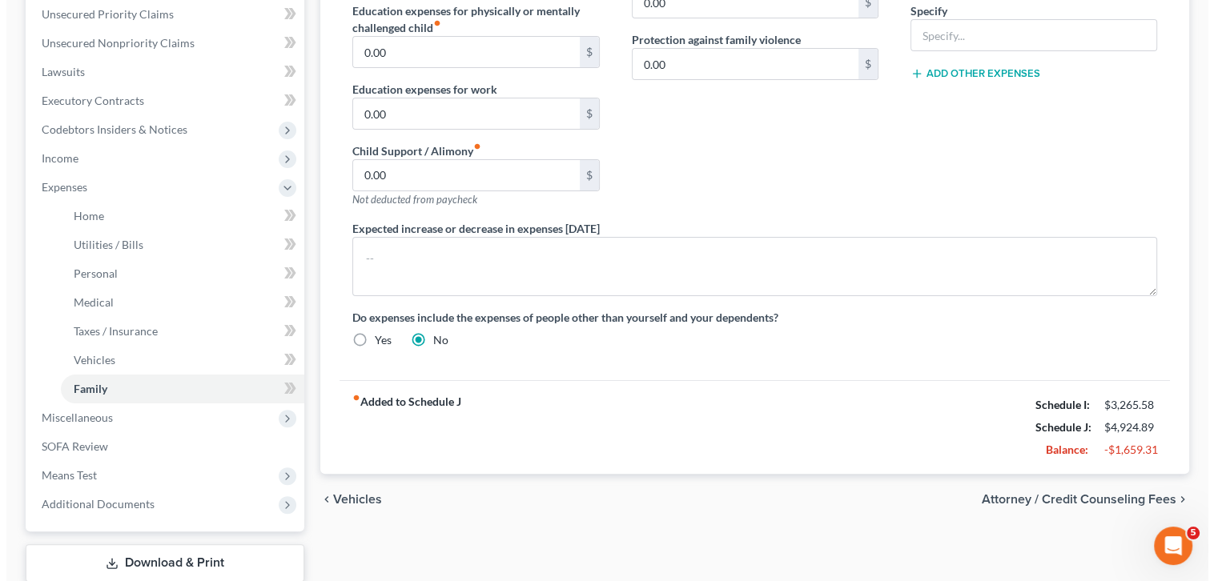
scroll to position [379, 0]
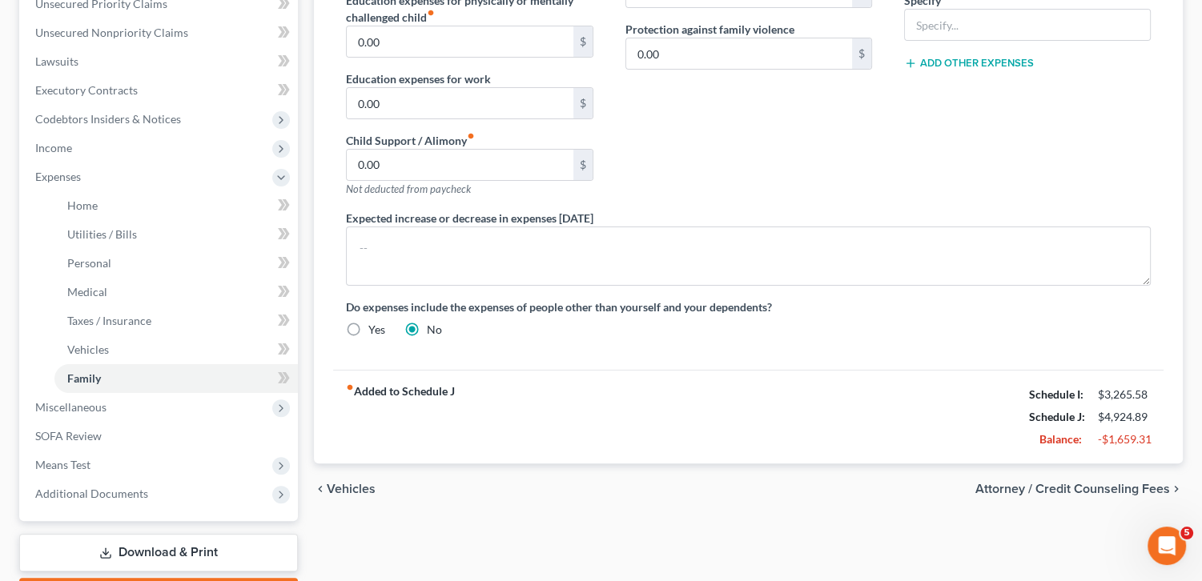
click at [1116, 487] on span "Attorney / Credit Counseling Fees" at bounding box center [1072, 489] width 195 height 13
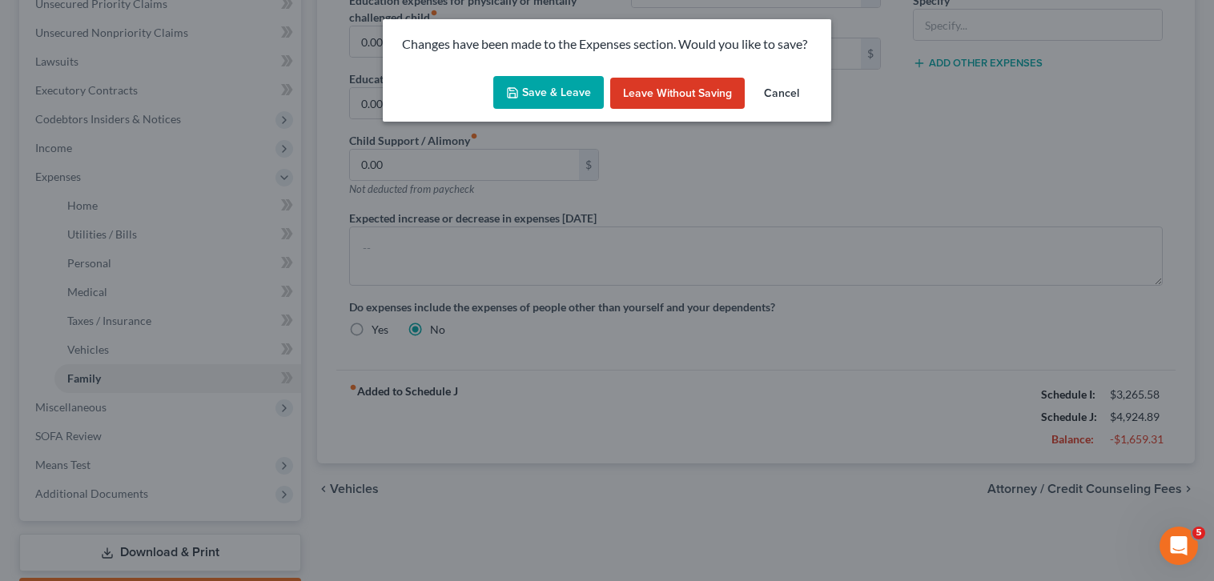
click at [572, 86] on button "Save & Leave" at bounding box center [548, 93] width 111 height 34
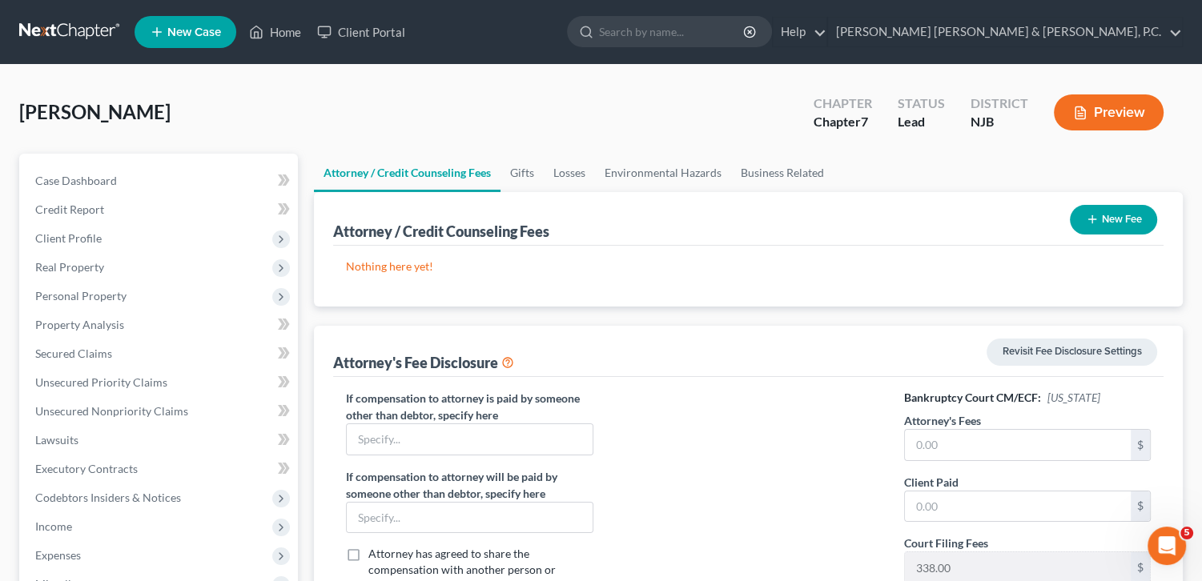
click at [1102, 208] on button "New Fee" at bounding box center [1113, 220] width 87 height 30
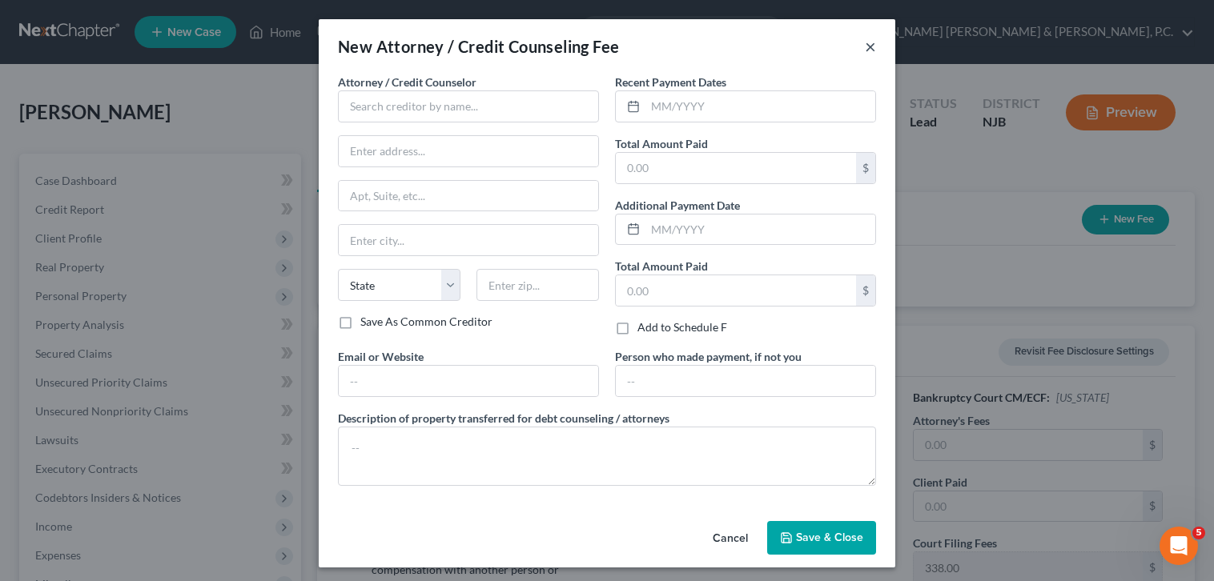
click at [865, 50] on button "×" at bounding box center [870, 46] width 11 height 19
